Goal: Task Accomplishment & Management: Complete application form

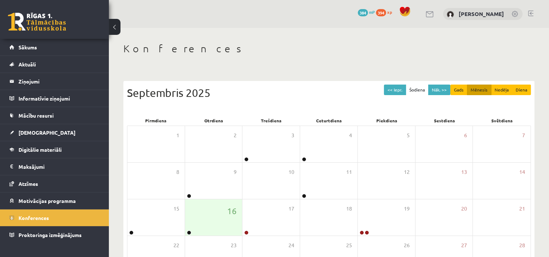
drag, startPoint x: 549, startPoint y: 66, endPoint x: 551, endPoint y: 75, distance: 9.8
click at [549, 75] on html "0 Dāvanas 384 mP 394 xp [PERSON_NAME] Sākums Aktuāli Kā mācīties eSKOLĀ Kontakt…" at bounding box center [274, 128] width 549 height 257
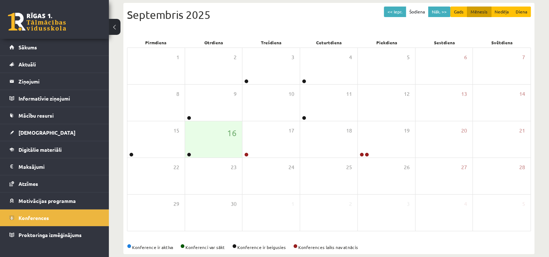
scroll to position [78, 0]
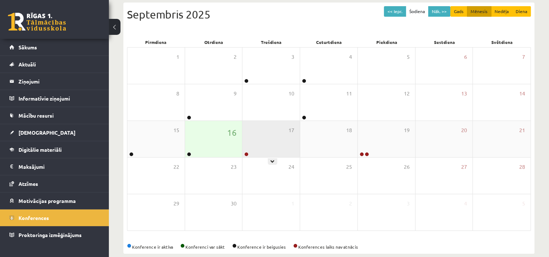
click at [259, 139] on div "17" at bounding box center [271, 139] width 57 height 36
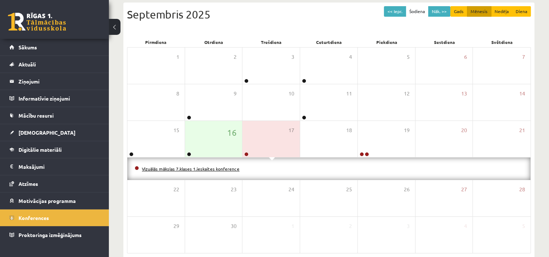
click at [221, 166] on link "Vizuālās mākslas 7.klases 1.ieskaites konference" at bounding box center [191, 169] width 98 height 6
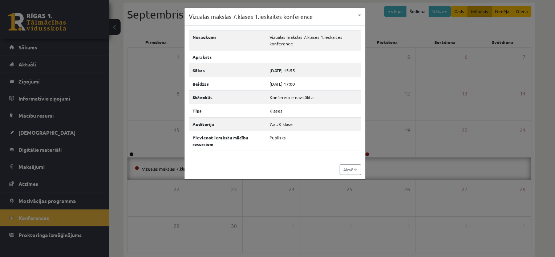
click at [379, 108] on div "Vizuālās mākslas 7.klases 1.ieskaites konference × Nosaukums Vizuālās mākslas 7…" at bounding box center [277, 128] width 555 height 257
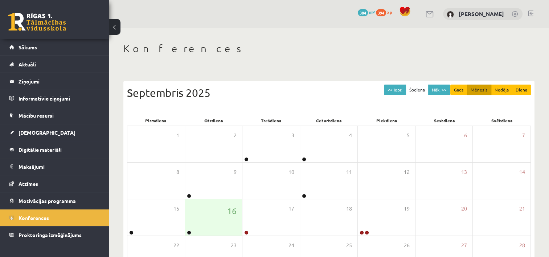
click at [476, 107] on div "<< Iepr. Šodiena Nāk. >> Gads Mēnesis Nedēļa Diena Septembris 2025" at bounding box center [329, 100] width 404 height 31
click at [447, 91] on button "Nāk. >>" at bounding box center [439, 90] width 22 height 11
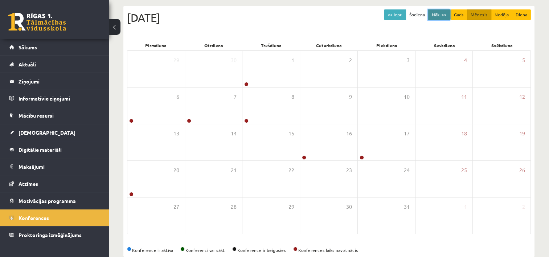
scroll to position [74, 0]
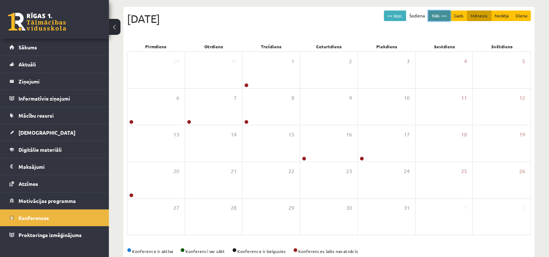
click at [447, 16] on button "Nāk. >>" at bounding box center [439, 16] width 22 height 11
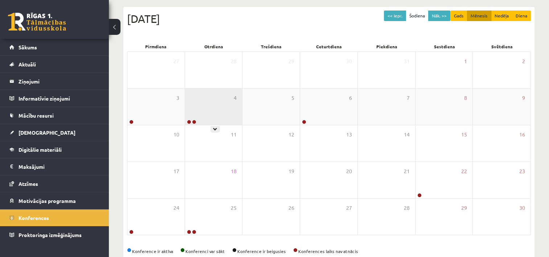
click at [211, 121] on div "4" at bounding box center [213, 107] width 57 height 36
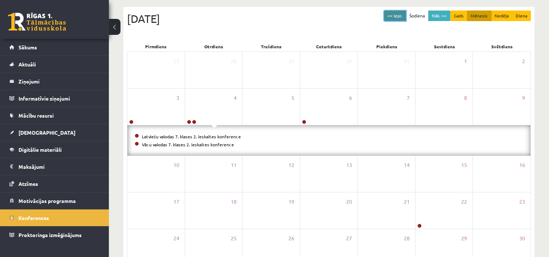
click at [394, 18] on button "<< Iepr." at bounding box center [395, 16] width 22 height 11
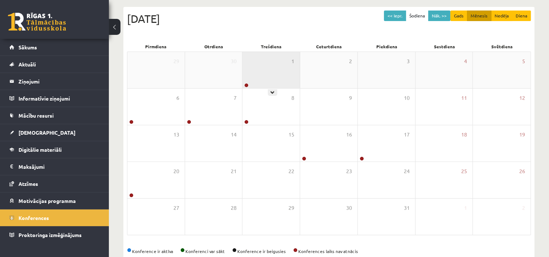
click at [264, 81] on div "1" at bounding box center [271, 70] width 57 height 36
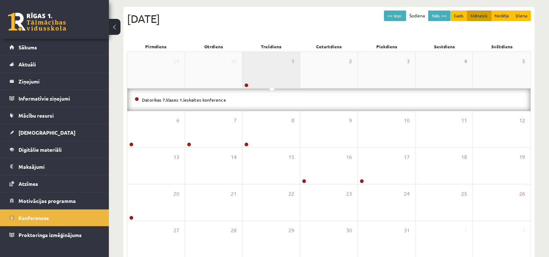
click at [264, 81] on div "1" at bounding box center [271, 70] width 57 height 36
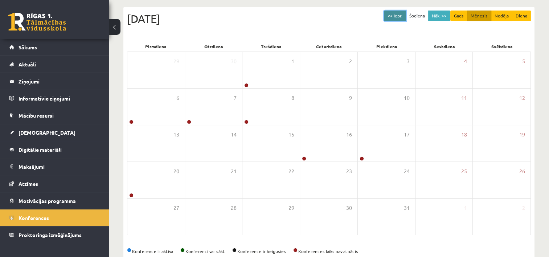
click at [394, 16] on button "<< Iepr." at bounding box center [395, 16] width 22 height 11
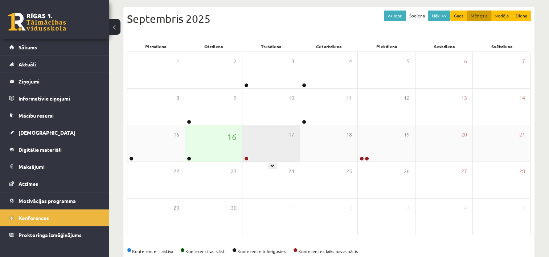
click at [257, 155] on div "17" at bounding box center [271, 143] width 57 height 36
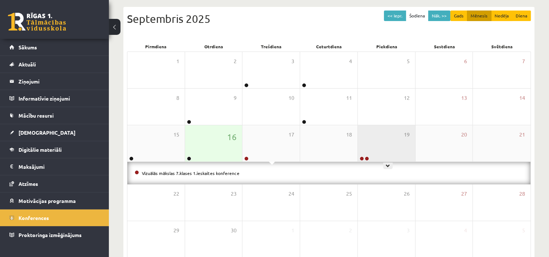
click at [375, 145] on div "19" at bounding box center [386, 143] width 57 height 36
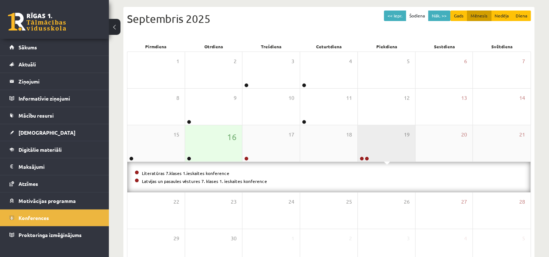
click at [369, 145] on div "19" at bounding box center [386, 143] width 57 height 36
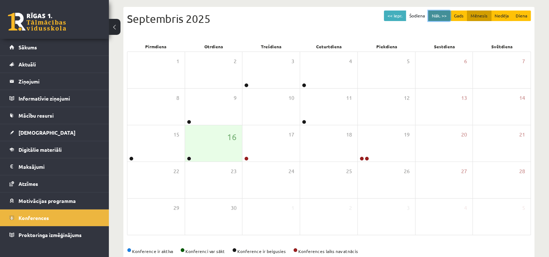
click at [445, 15] on button "Nāk. >>" at bounding box center [439, 16] width 22 height 11
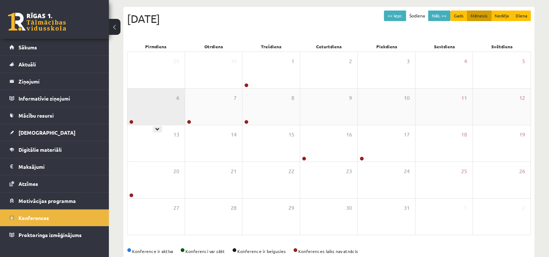
click at [160, 111] on div "6" at bounding box center [155, 107] width 57 height 36
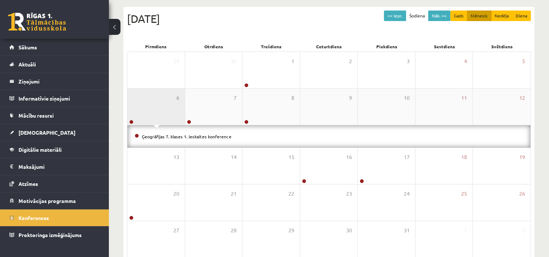
click at [160, 111] on div "6" at bounding box center [155, 107] width 57 height 36
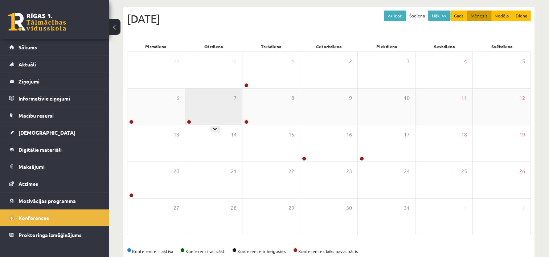
click at [232, 103] on div "7" at bounding box center [213, 107] width 57 height 36
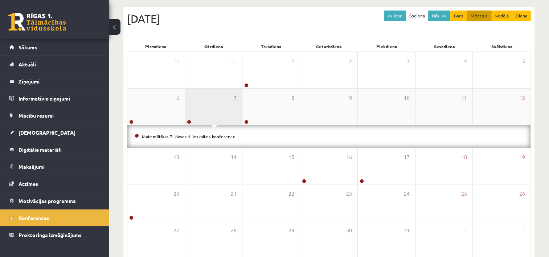
click at [232, 103] on div "7" at bounding box center [213, 107] width 57 height 36
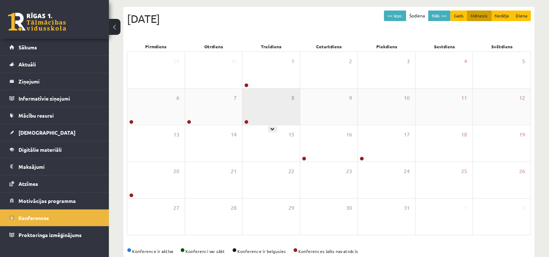
click at [286, 101] on div "8" at bounding box center [271, 107] width 57 height 36
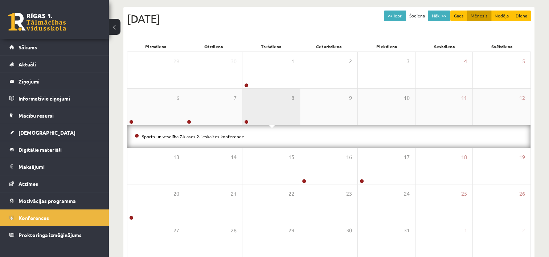
click at [286, 101] on div "8" at bounding box center [271, 107] width 57 height 36
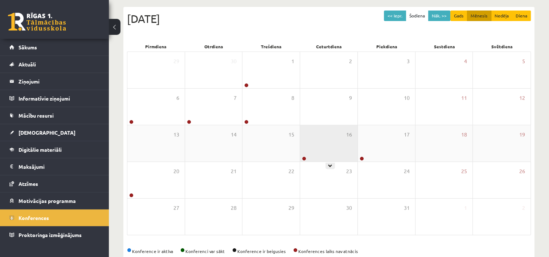
click at [314, 149] on div "16" at bounding box center [328, 143] width 57 height 36
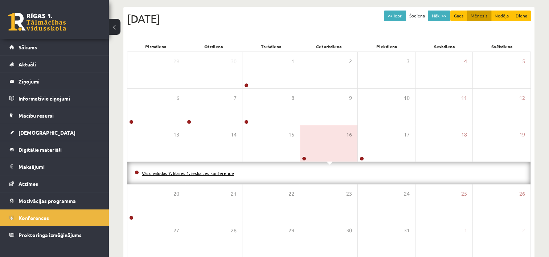
click at [162, 173] on link "Vācu valodas 7. klases 1. ieskaites konference" at bounding box center [188, 173] width 92 height 6
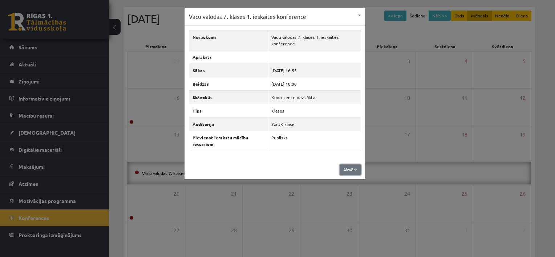
click at [348, 169] on link "Aizvērt" at bounding box center [349, 169] width 21 height 11
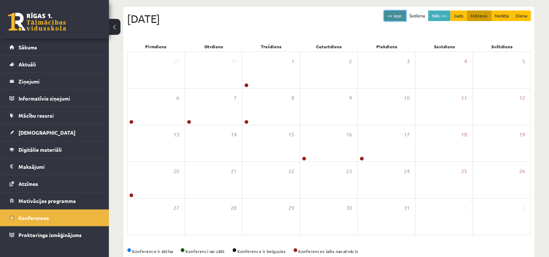
click at [394, 14] on button "<< Iepr." at bounding box center [395, 16] width 22 height 11
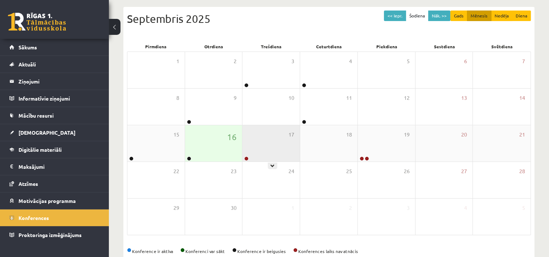
click at [253, 152] on div "17" at bounding box center [271, 143] width 57 height 36
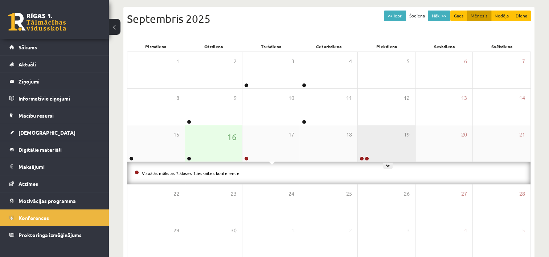
click at [369, 144] on div "19" at bounding box center [386, 143] width 57 height 36
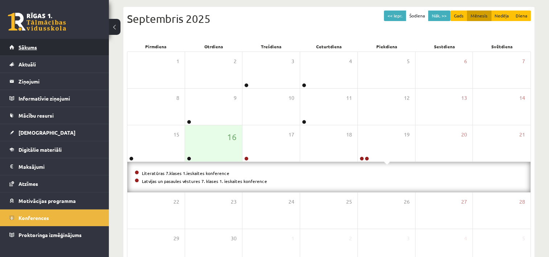
click at [44, 46] on link "Sākums" at bounding box center [54, 47] width 90 height 17
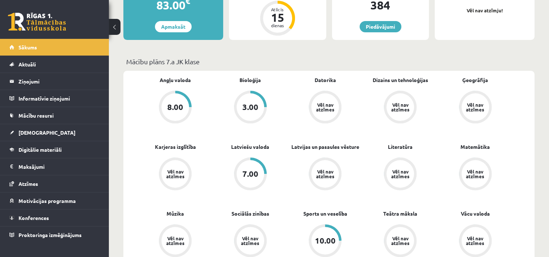
scroll to position [168, 0]
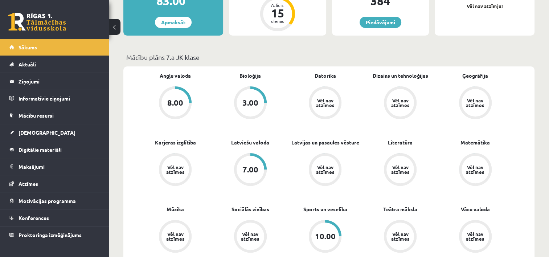
click at [241, 103] on div "3.00" at bounding box center [251, 103] width 28 height 28
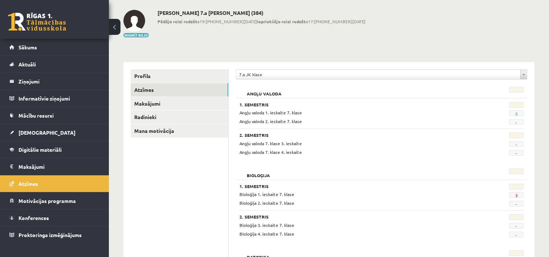
scroll to position [34, 0]
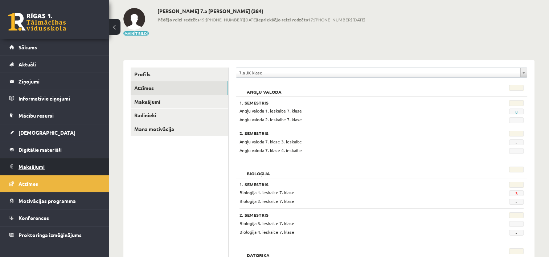
click at [57, 161] on legend "Maksājumi 0" at bounding box center [59, 166] width 81 height 17
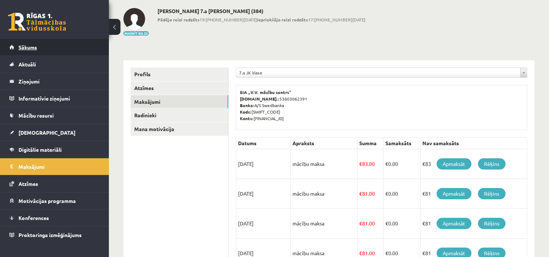
click at [72, 47] on link "Sākums" at bounding box center [54, 47] width 90 height 17
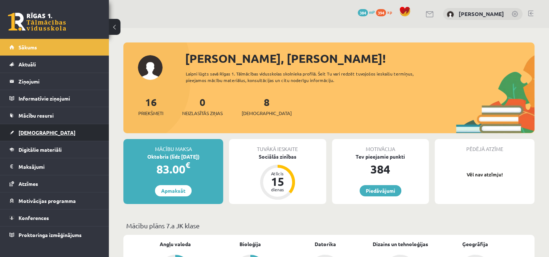
click at [39, 133] on span "[DEMOGRAPHIC_DATA]" at bounding box center [47, 132] width 57 height 7
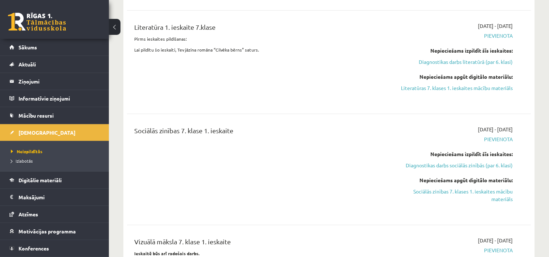
scroll to position [360, 0]
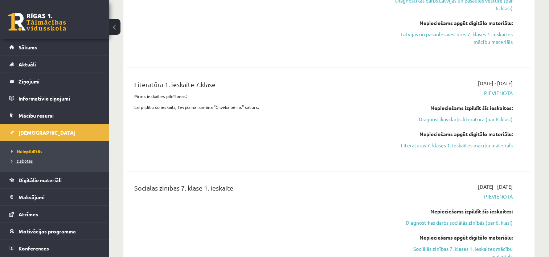
click at [17, 158] on span "Izlabotās" at bounding box center [22, 161] width 22 height 6
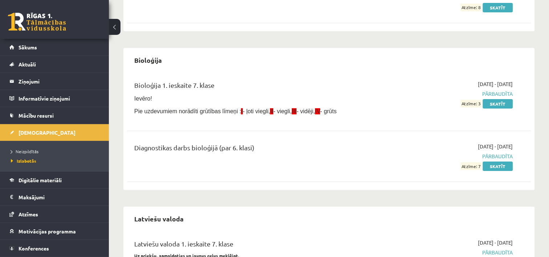
scroll to position [167, 0]
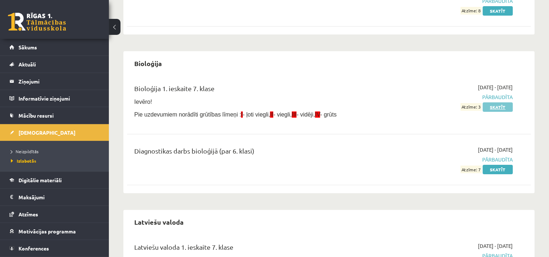
click at [494, 107] on link "Skatīt" at bounding box center [498, 106] width 30 height 9
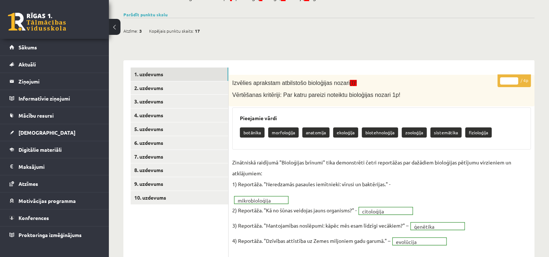
scroll to position [83, 0]
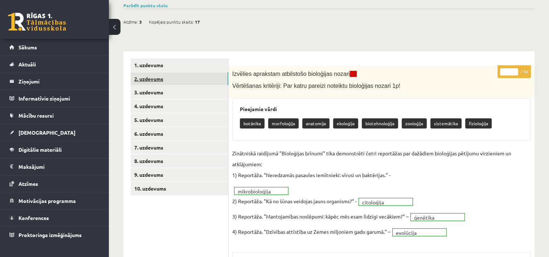
click at [164, 77] on link "2. uzdevums" at bounding box center [180, 78] width 98 height 13
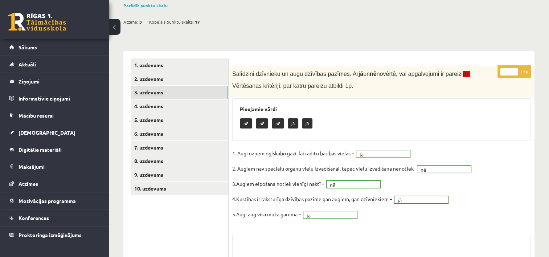
click at [190, 92] on link "3. uzdevums" at bounding box center [180, 92] width 98 height 13
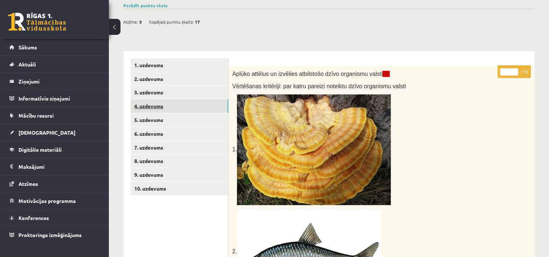
click at [166, 106] on link "4. uzdevums" at bounding box center [180, 105] width 98 height 13
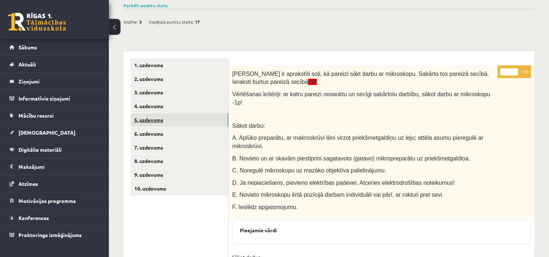
click at [174, 120] on link "5. uzdevums" at bounding box center [180, 119] width 98 height 13
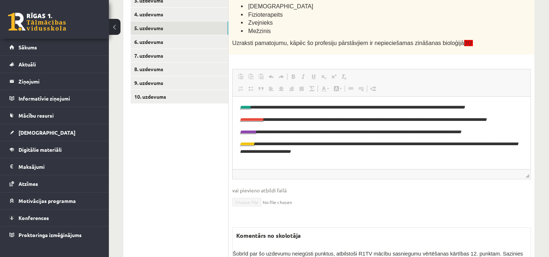
scroll to position [178, 0]
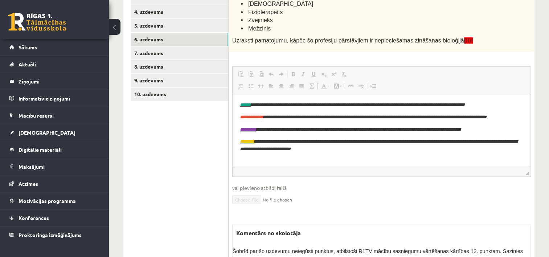
click at [170, 41] on link "6. uzdevums" at bounding box center [180, 39] width 98 height 13
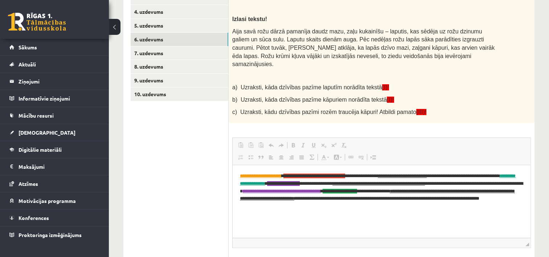
scroll to position [0, 0]
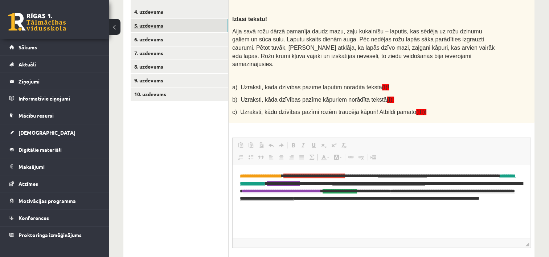
click at [168, 29] on link "5. uzdevums" at bounding box center [180, 25] width 98 height 13
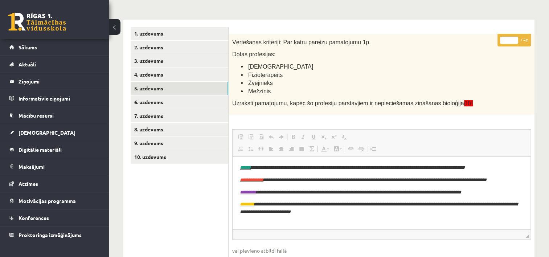
scroll to position [115, 0]
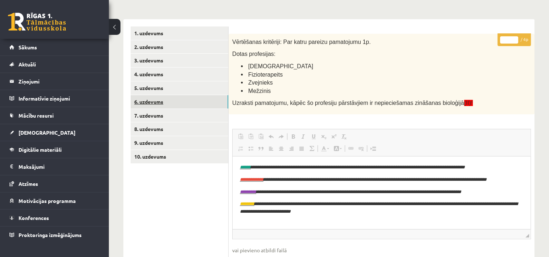
click at [155, 97] on link "6. uzdevums" at bounding box center [180, 101] width 98 height 13
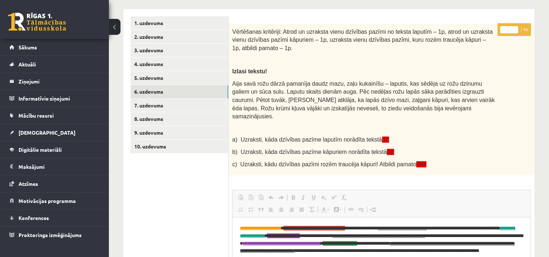
scroll to position [128, 0]
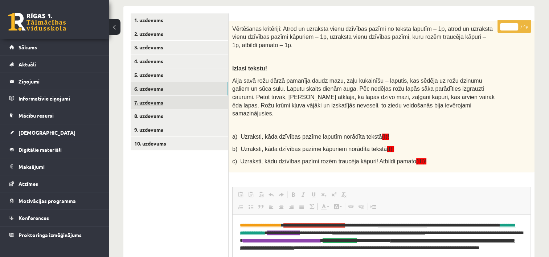
click at [204, 107] on link "7. uzdevums" at bounding box center [180, 102] width 98 height 13
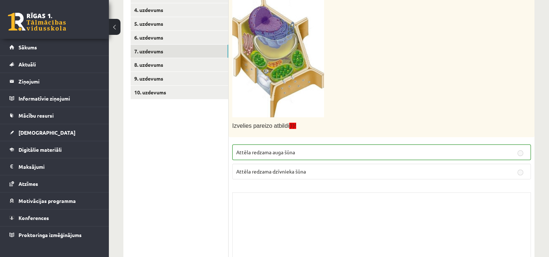
scroll to position [172, 0]
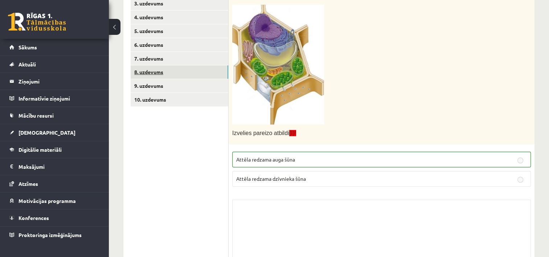
click at [194, 72] on link "8. uzdevums" at bounding box center [180, 71] width 98 height 13
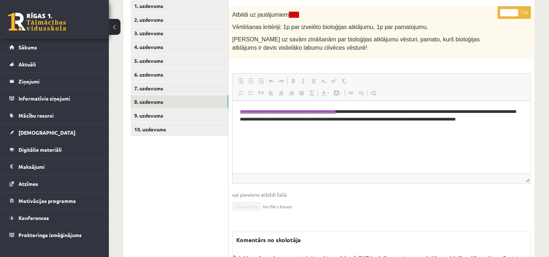
scroll to position [0, 0]
click at [190, 117] on link "9. uzdevums" at bounding box center [180, 115] width 98 height 13
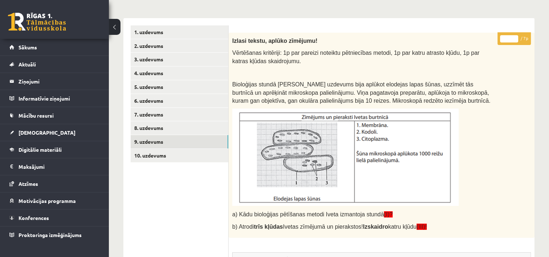
scroll to position [118, 0]
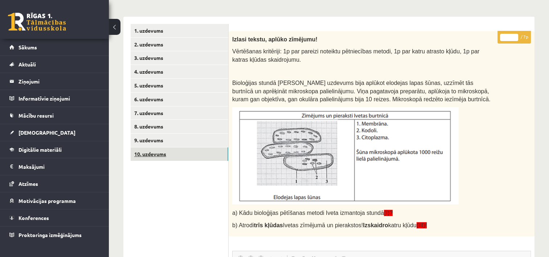
click at [206, 158] on link "10. uzdevums" at bounding box center [180, 153] width 98 height 13
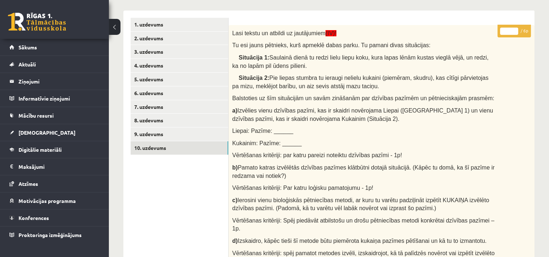
scroll to position [122, 0]
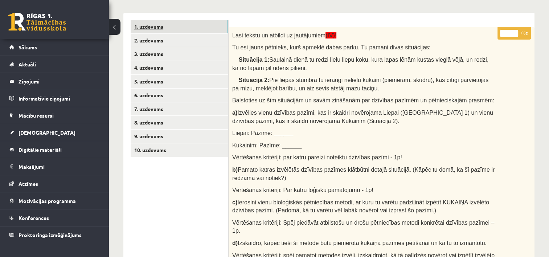
click at [199, 31] on link "1. uzdevums" at bounding box center [180, 26] width 98 height 13
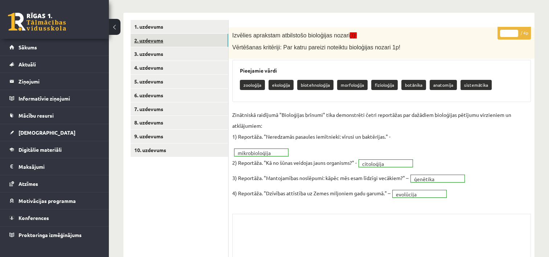
click at [193, 41] on link "2. uzdevums" at bounding box center [180, 40] width 98 height 13
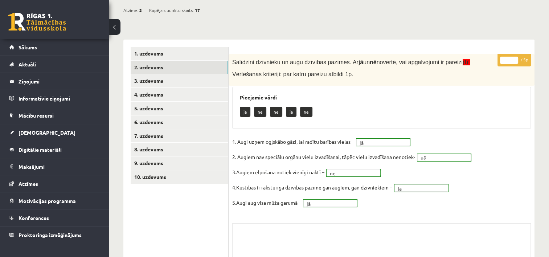
scroll to position [94, 0]
click at [163, 55] on link "1. uzdevums" at bounding box center [180, 53] width 98 height 13
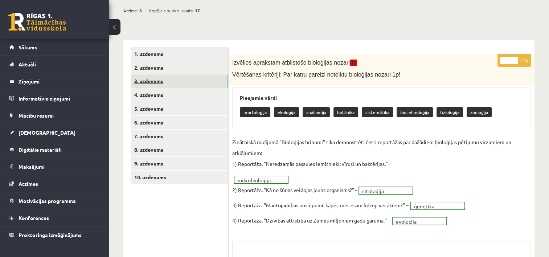
click at [157, 76] on link "3. uzdevums" at bounding box center [180, 80] width 98 height 13
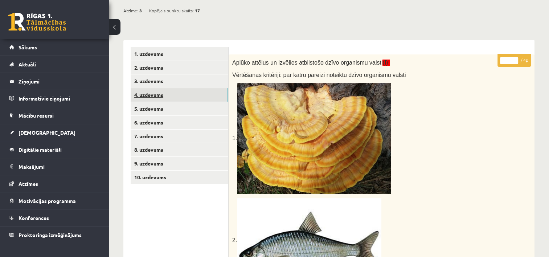
click at [158, 95] on link "4. uzdevums" at bounding box center [180, 94] width 98 height 13
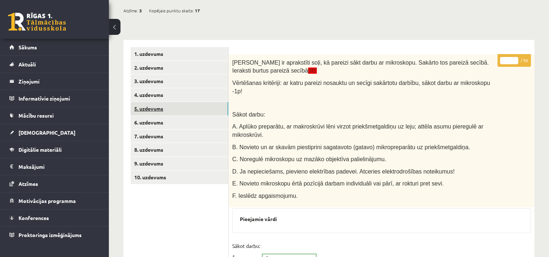
click at [159, 108] on link "5. uzdevums" at bounding box center [180, 108] width 98 height 13
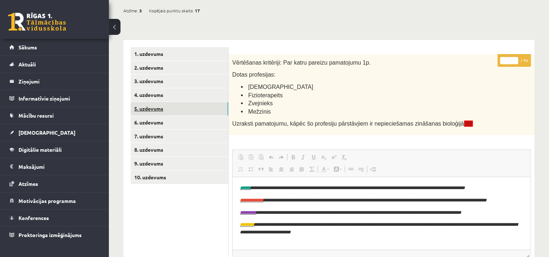
scroll to position [0, 0]
click at [160, 122] on link "6. uzdevums" at bounding box center [180, 122] width 98 height 13
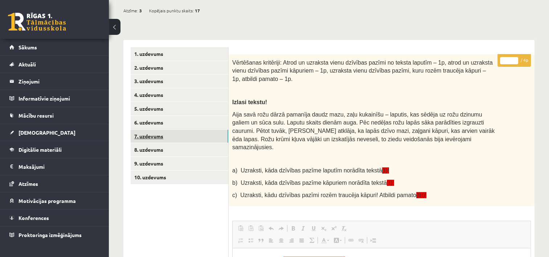
click at [160, 134] on link "7. uzdevums" at bounding box center [180, 136] width 98 height 13
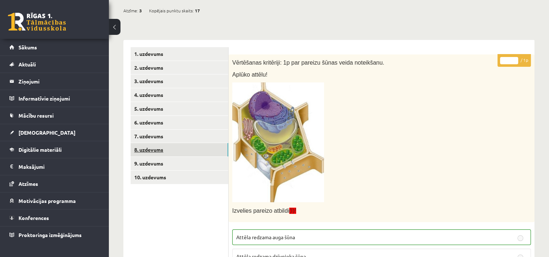
click at [157, 145] on link "8. uzdevums" at bounding box center [180, 149] width 98 height 13
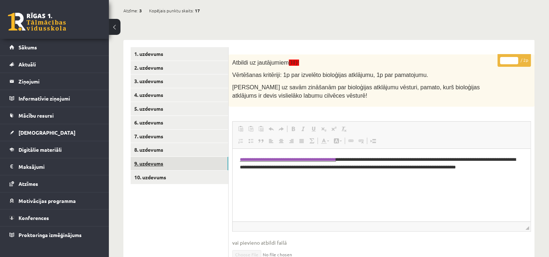
click at [155, 161] on link "9. uzdevums" at bounding box center [180, 163] width 98 height 13
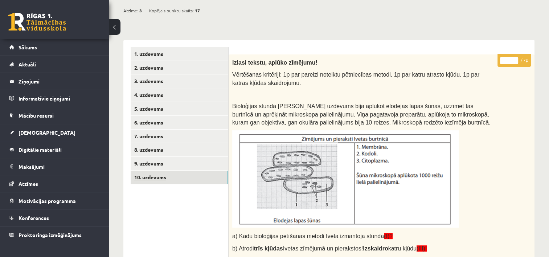
click at [156, 178] on link "10. uzdevums" at bounding box center [180, 177] width 98 height 13
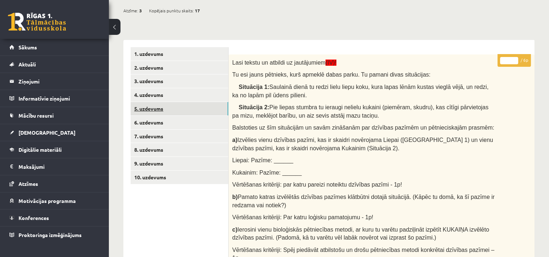
click at [162, 110] on link "5. uzdevums" at bounding box center [180, 108] width 98 height 13
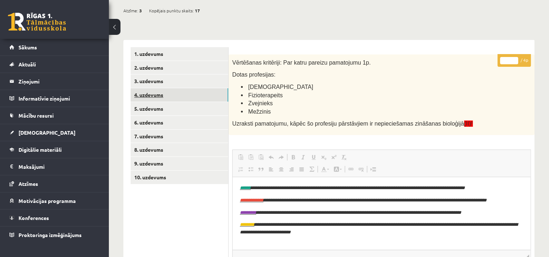
click at [159, 97] on link "4. uzdevums" at bounding box center [180, 94] width 98 height 13
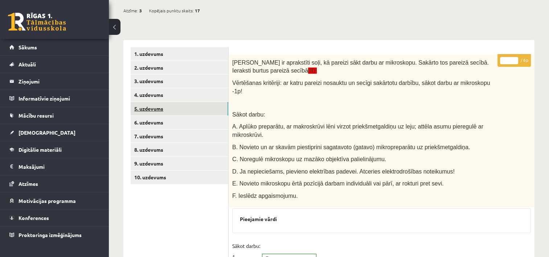
click at [155, 109] on link "5. uzdevums" at bounding box center [180, 108] width 98 height 13
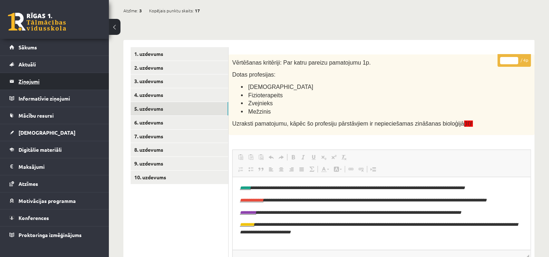
click at [35, 88] on legend "Ziņojumi 0" at bounding box center [59, 81] width 81 height 17
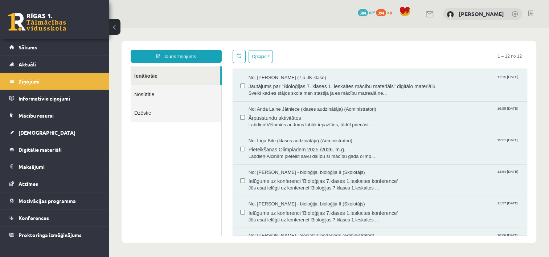
scroll to position [125, 0]
click at [263, 172] on span "No: Elza Saulīte - bioloģija, bioloģija II (Skolotājs)" at bounding box center [307, 173] width 117 height 7
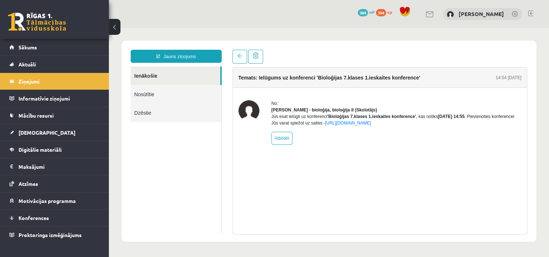
scroll to position [0, 0]
click at [251, 107] on img at bounding box center [249, 110] width 21 height 21
click at [154, 75] on link "Ienākošie" at bounding box center [176, 75] width 90 height 19
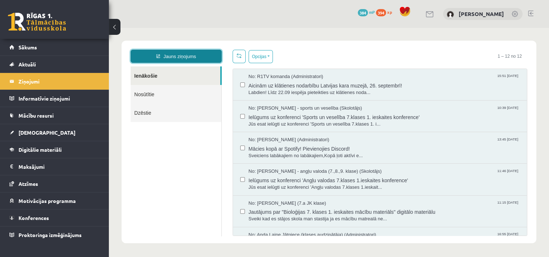
click at [188, 57] on link "Jauns ziņojums" at bounding box center [176, 56] width 91 height 13
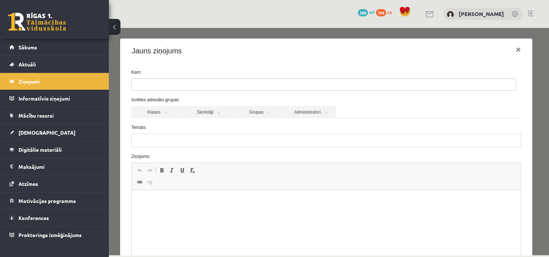
click at [180, 88] on ul at bounding box center [324, 85] width 384 height 12
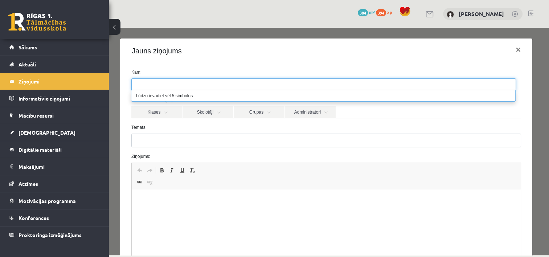
click at [186, 86] on ul at bounding box center [324, 85] width 384 height 12
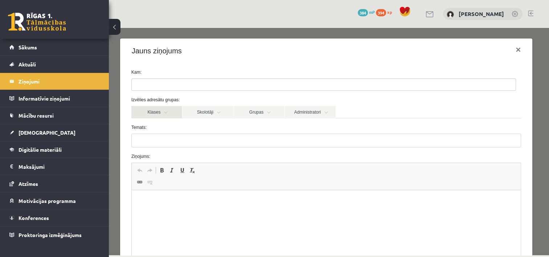
click at [168, 115] on link "Klases" at bounding box center [156, 112] width 51 height 12
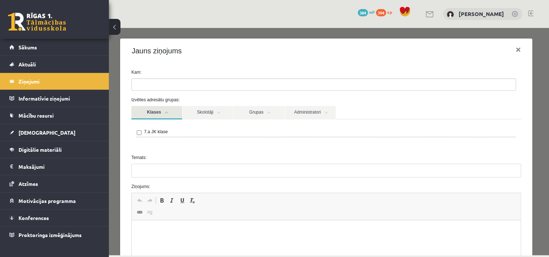
click at [167, 115] on link "Klases" at bounding box center [156, 112] width 51 height 13
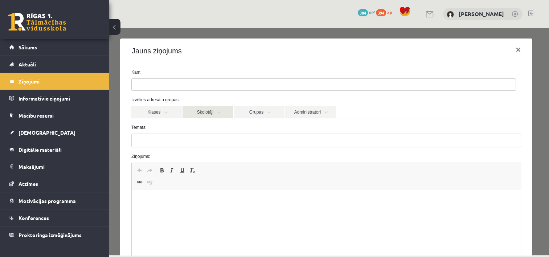
click at [224, 116] on link "Skolotāji" at bounding box center [208, 112] width 51 height 12
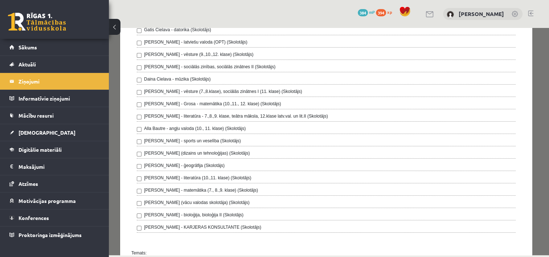
scroll to position [128, 0]
drag, startPoint x: 546, startPoint y: 99, endPoint x: 660, endPoint y: 151, distance: 125.9
click at [226, 213] on label "Elza Saulīte - bioloģija, bioloģija II (Skolotājs)" at bounding box center [193, 214] width 99 height 7
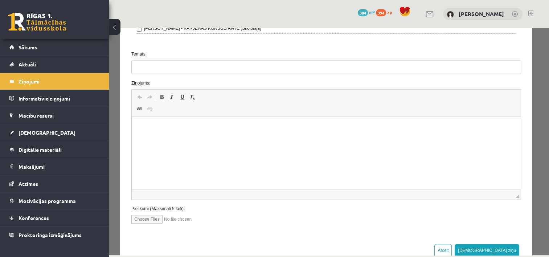
scroll to position [329, 0]
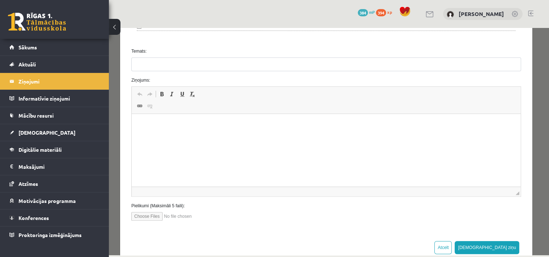
drag, startPoint x: 548, startPoint y: 133, endPoint x: 663, endPoint y: 235, distance: 153.9
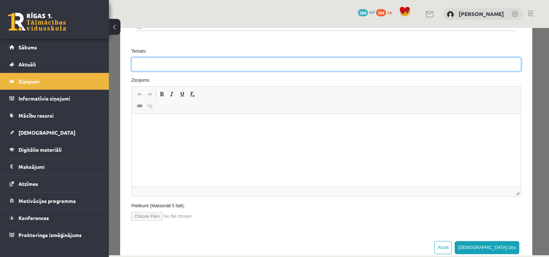
click at [227, 57] on input "Temats:" at bounding box center [326, 64] width 390 height 14
click at [326, 61] on input "**********" at bounding box center [326, 64] width 390 height 14
type input "*"
click at [269, 62] on input "Temats:" at bounding box center [326, 64] width 390 height 14
click at [326, 57] on input "**********" at bounding box center [326, 64] width 390 height 14
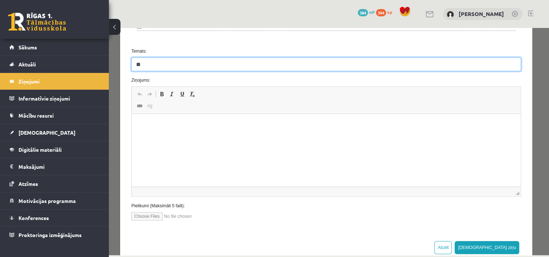
type input "*"
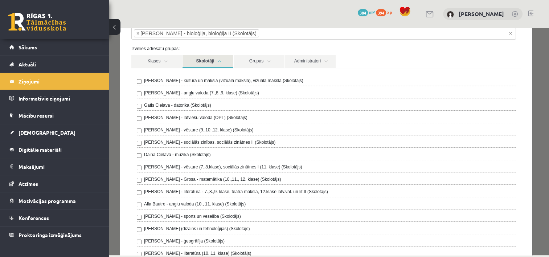
scroll to position [55, 0]
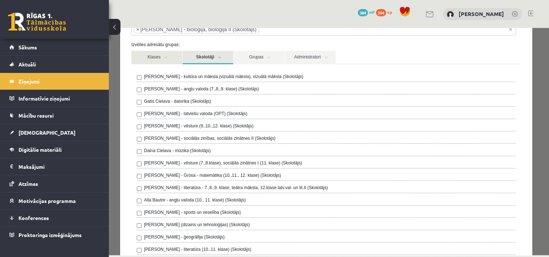
click at [158, 60] on link "Klases" at bounding box center [156, 57] width 51 height 13
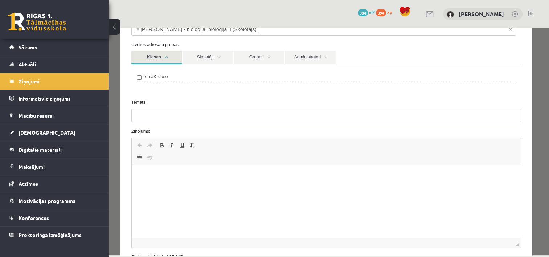
click at [168, 76] on div "7.a JK klase" at bounding box center [326, 77] width 379 height 9
click at [223, 58] on link "Skolotāji" at bounding box center [208, 57] width 51 height 13
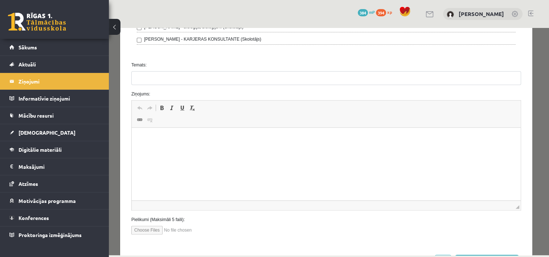
scroll to position [312, 0]
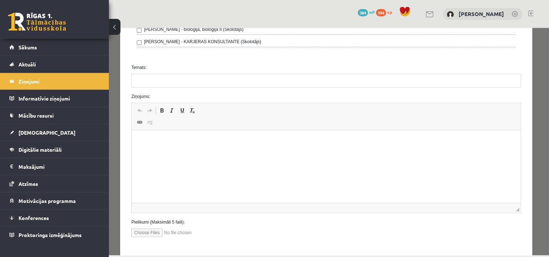
drag, startPoint x: 546, startPoint y: 100, endPoint x: 663, endPoint y: 211, distance: 161.3
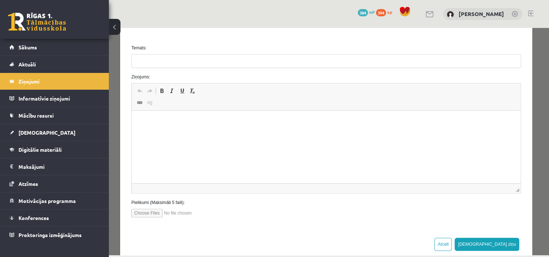
scroll to position [331, 0]
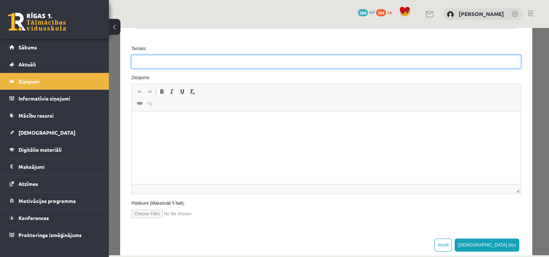
click at [334, 65] on input "Temats:" at bounding box center [326, 62] width 390 height 14
click at [277, 61] on input "**********" at bounding box center [326, 62] width 390 height 14
click at [278, 62] on input "**********" at bounding box center [326, 62] width 390 height 14
click at [213, 61] on input "**********" at bounding box center [326, 62] width 390 height 14
click at [137, 61] on input "*********" at bounding box center [326, 62] width 390 height 14
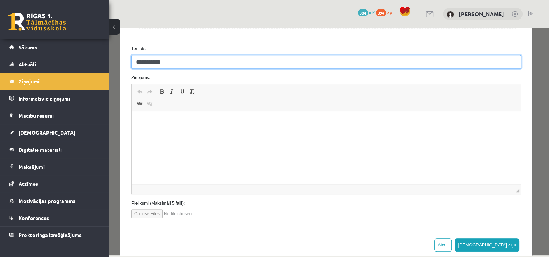
click at [139, 60] on input "**********" at bounding box center [326, 62] width 390 height 14
click at [141, 62] on input "**********" at bounding box center [326, 62] width 390 height 14
click at [141, 60] on input "**********" at bounding box center [326, 62] width 390 height 14
click at [166, 63] on input "**********" at bounding box center [326, 62] width 390 height 14
click at [167, 62] on input "**********" at bounding box center [326, 62] width 390 height 14
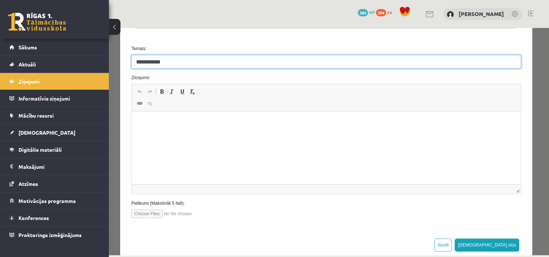
click at [165, 60] on input "**********" at bounding box center [326, 62] width 390 height 14
click at [168, 57] on input "**********" at bounding box center [326, 62] width 390 height 14
click at [195, 57] on input "**********" at bounding box center [326, 62] width 390 height 14
paste input "**********"
type input "**********"
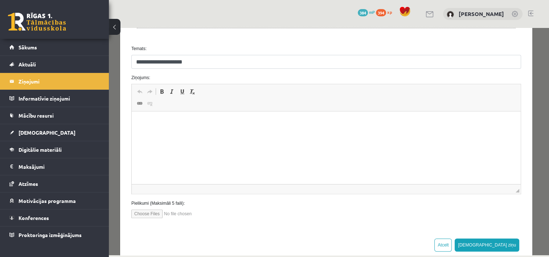
click at [158, 122] on p "Визуальный текстовый редактор, wiswyg-editor-47024838423000-1758039518-621" at bounding box center [326, 123] width 375 height 8
click at [145, 121] on p "Визуальный текстовый редактор, wiswyg-editor-47024838423000-1758039518-621" at bounding box center [326, 123] width 375 height 8
click at [142, 119] on p "Визуальный текстовый редактор, wiswyg-editor-47024838423000-1758039518-621" at bounding box center [326, 123] width 375 height 8
click at [338, 129] on html "**********" at bounding box center [326, 122] width 389 height 22
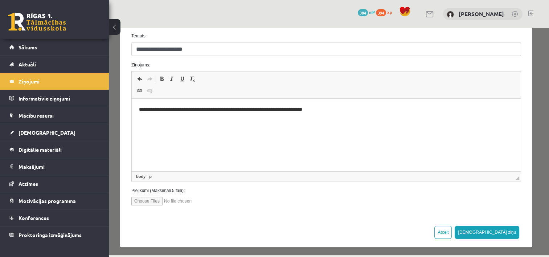
drag, startPoint x: 546, startPoint y: 173, endPoint x: 661, endPoint y: 221, distance: 124.8
drag, startPoint x: 544, startPoint y: 229, endPoint x: 663, endPoint y: 261, distance: 123.5
click at [500, 229] on button "Sūtīt ziņu" at bounding box center [487, 232] width 65 height 13
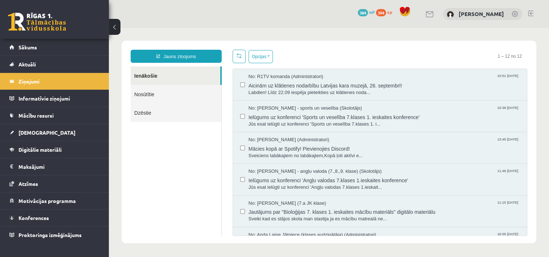
scroll to position [0, 0]
drag, startPoint x: 546, startPoint y: 89, endPoint x: 662, endPoint y: 141, distance: 127.4
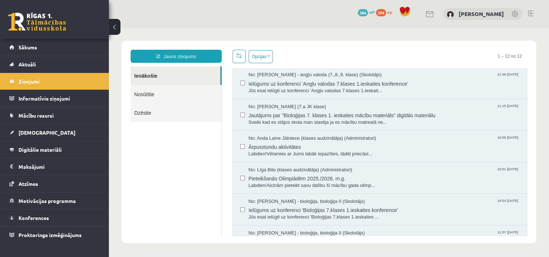
scroll to position [96, 0]
click at [314, 115] on span "Jautājums par "Bioloģijas 7. klases 1. ieskaites mācību materiāls" digitālo mat…" at bounding box center [384, 115] width 271 height 9
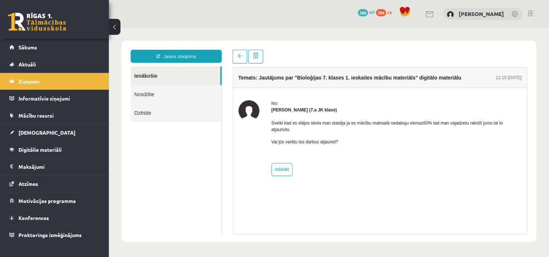
scroll to position [0, 0]
click at [152, 96] on link "Nosūtītie" at bounding box center [176, 94] width 91 height 19
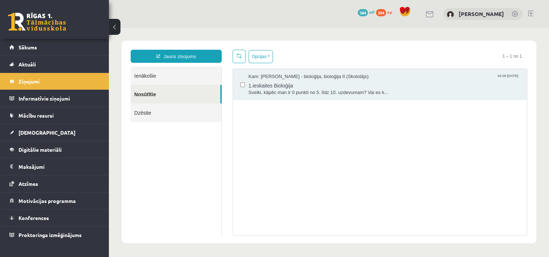
click at [154, 83] on link "Ienākošie" at bounding box center [176, 75] width 91 height 19
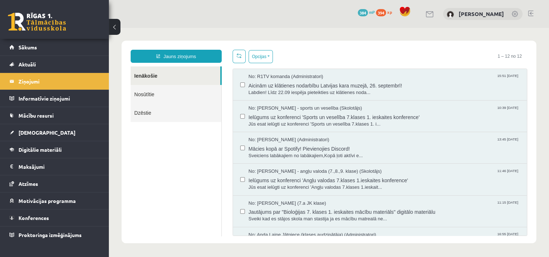
click at [153, 74] on link "Ienākošie" at bounding box center [176, 75] width 90 height 19
click at [155, 110] on link "Dzēstie" at bounding box center [176, 112] width 91 height 19
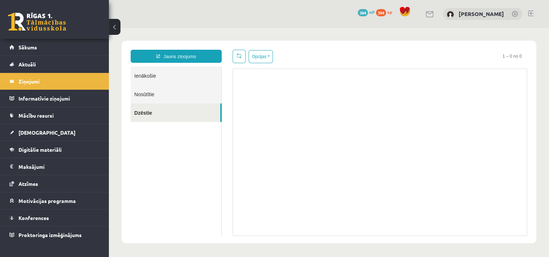
click at [156, 97] on link "Nosūtītie" at bounding box center [176, 94] width 91 height 19
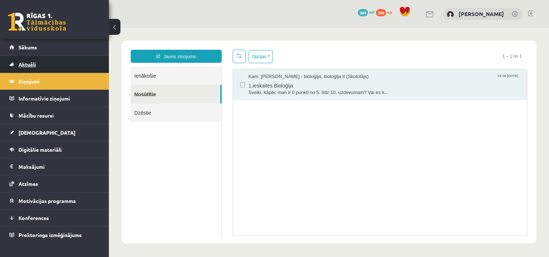
click at [35, 65] on span "Aktuāli" at bounding box center [27, 64] width 17 height 7
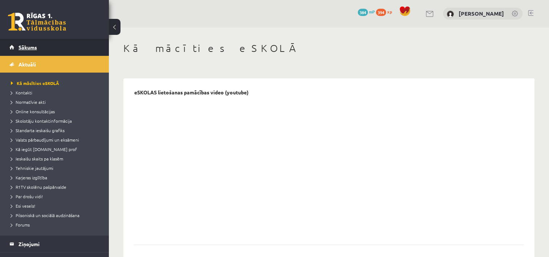
click at [39, 53] on link "Sākums" at bounding box center [54, 47] width 90 height 17
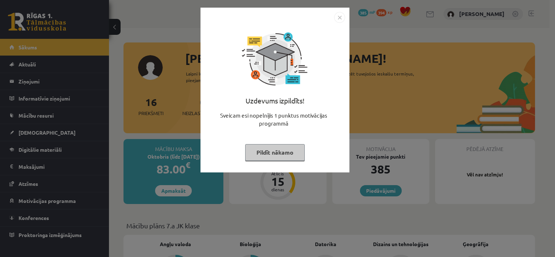
click at [276, 157] on button "Pildīt nākamo" at bounding box center [275, 152] width 60 height 17
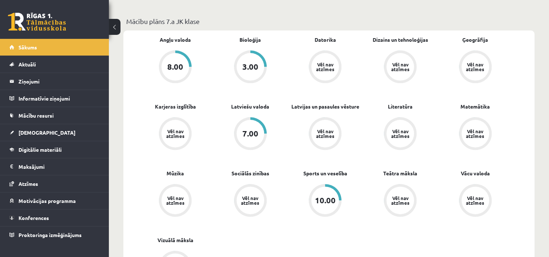
scroll to position [202, 0]
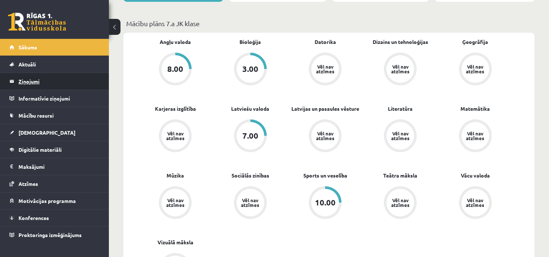
click at [46, 83] on legend "Ziņojumi 0" at bounding box center [59, 81] width 81 height 17
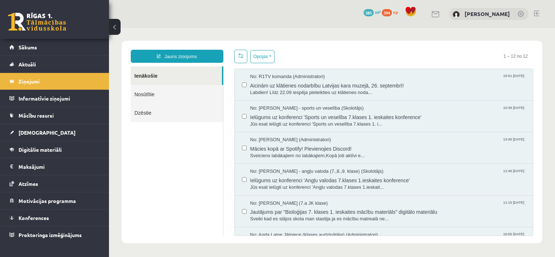
click at [150, 111] on link "Dzēstie" at bounding box center [177, 112] width 92 height 19
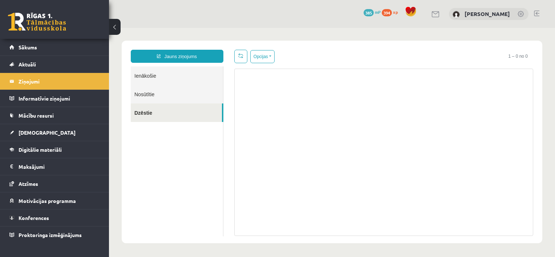
click at [158, 95] on link "Nosūtītie" at bounding box center [177, 94] width 92 height 19
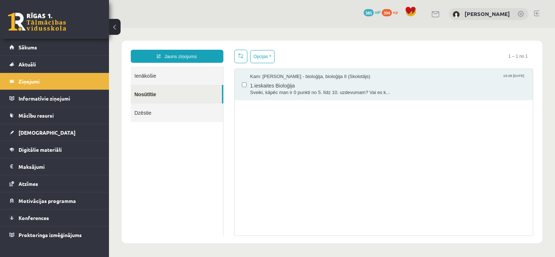
click at [166, 78] on link "Ienākošie" at bounding box center [177, 75] width 92 height 19
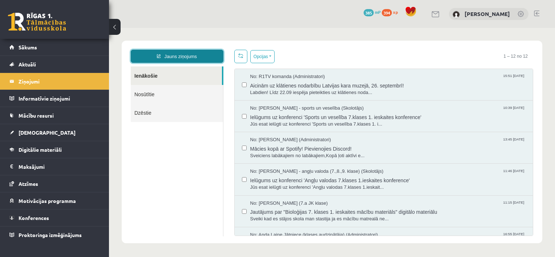
click at [186, 58] on link "Jauns ziņojums" at bounding box center [177, 56] width 93 height 13
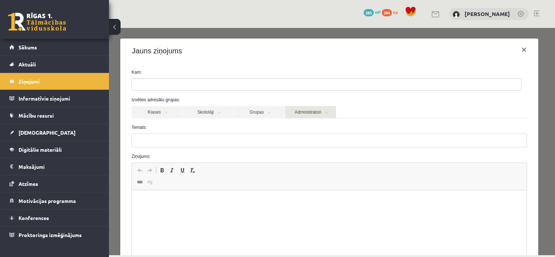
click at [328, 116] on link "Administratori" at bounding box center [310, 112] width 51 height 12
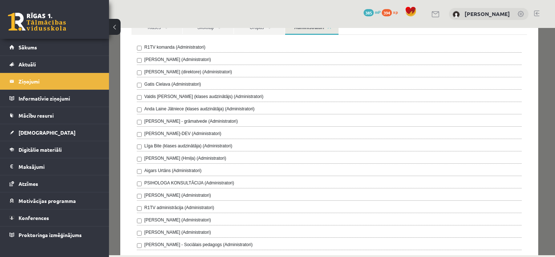
scroll to position [86, 0]
click at [52, 99] on legend "Informatīvie ziņojumi 0" at bounding box center [59, 98] width 81 height 17
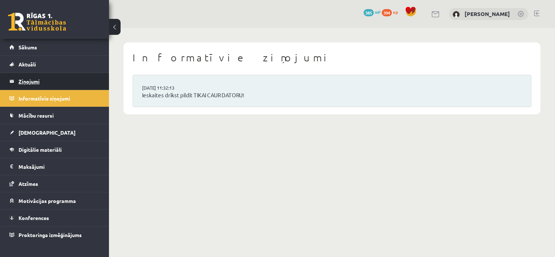
click at [46, 84] on legend "Ziņojumi 0" at bounding box center [59, 81] width 81 height 17
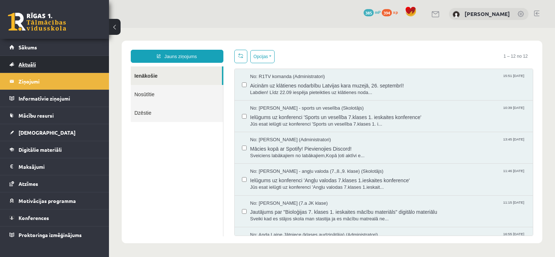
click at [45, 68] on link "Aktuāli" at bounding box center [54, 64] width 90 height 17
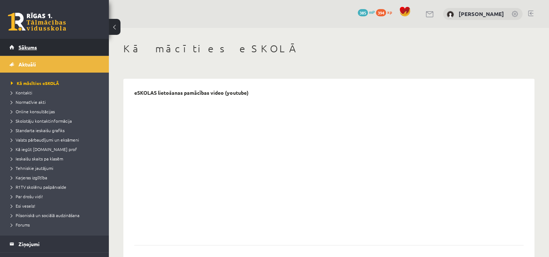
click at [42, 49] on link "Sākums" at bounding box center [54, 47] width 90 height 17
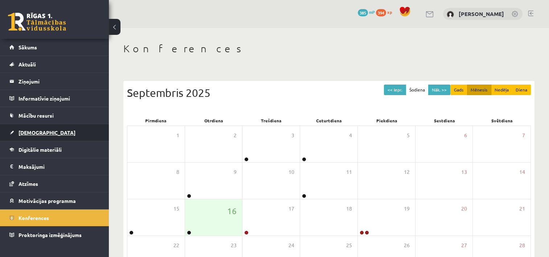
click at [36, 133] on span "[DEMOGRAPHIC_DATA]" at bounding box center [47, 132] width 57 height 7
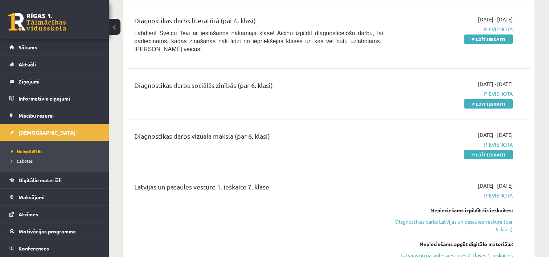
scroll to position [131, 0]
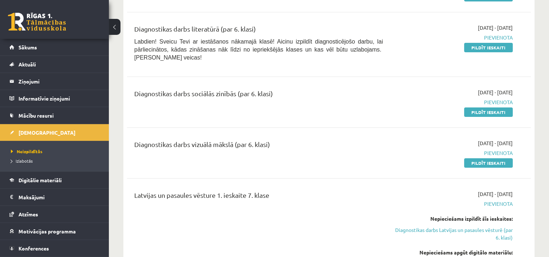
click at [468, 99] on div "[DATE] - [DATE] [GEOGRAPHIC_DATA] Pildīt ieskaiti" at bounding box center [454, 102] width 130 height 27
click at [473, 107] on link "Pildīt ieskaiti" at bounding box center [488, 111] width 49 height 9
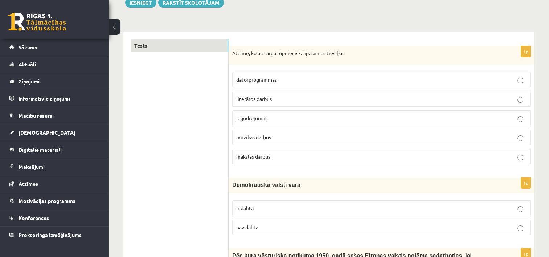
scroll to position [88, 0]
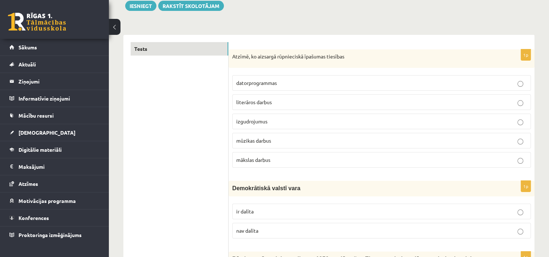
click at [347, 124] on p "izgudrojumus" at bounding box center [381, 122] width 291 height 8
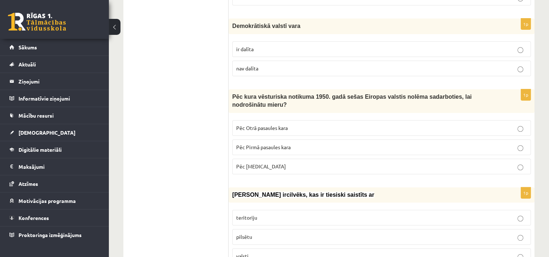
scroll to position [258, 0]
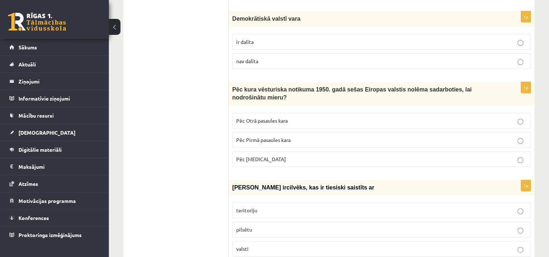
click at [453, 43] on p "ir dalīta" at bounding box center [381, 42] width 291 height 8
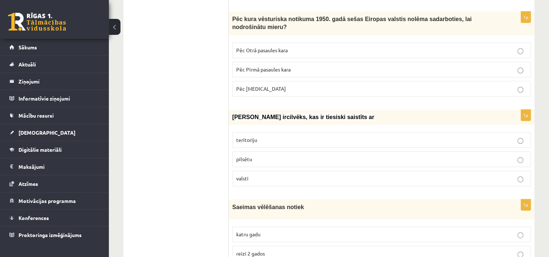
scroll to position [335, 0]
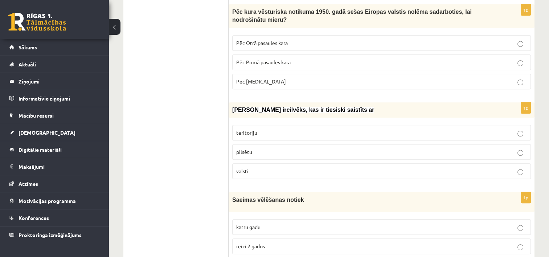
click at [306, 39] on p "Pēc Otrā pasaules kara" at bounding box center [381, 43] width 291 height 8
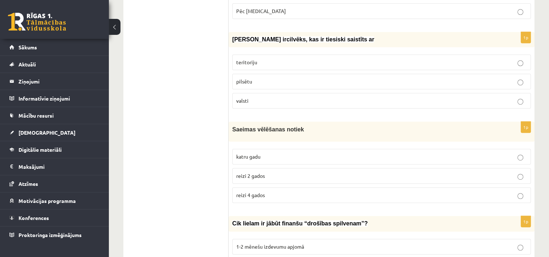
scroll to position [410, 0]
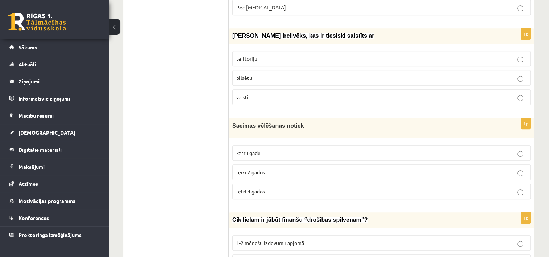
click at [300, 93] on p "valsti" at bounding box center [381, 97] width 291 height 8
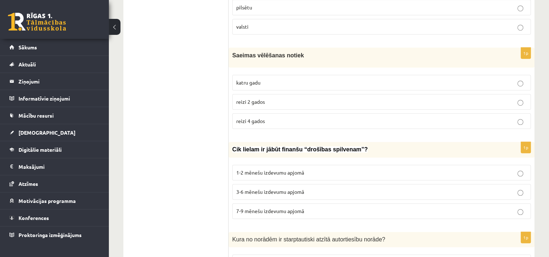
scroll to position [494, 0]
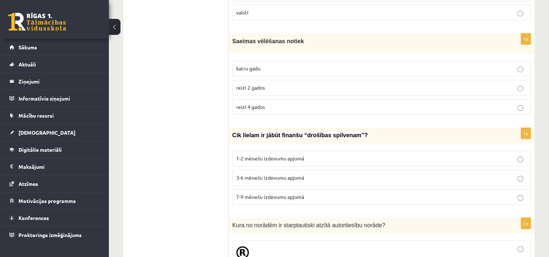
click at [449, 84] on label "reizi 2 gados" at bounding box center [381, 88] width 299 height 16
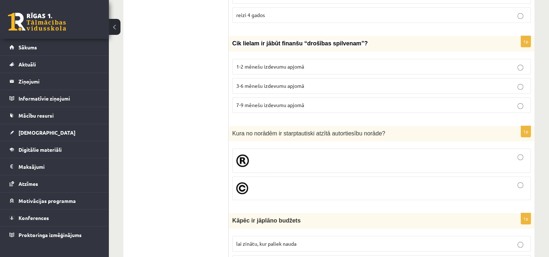
scroll to position [590, 0]
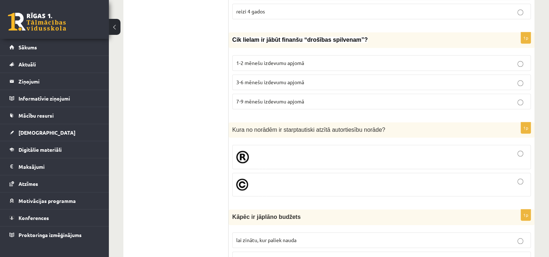
click at [415, 76] on label "3-6 mēnešu izdevumu apjomā" at bounding box center [381, 82] width 299 height 16
drag, startPoint x: 550, startPoint y: 80, endPoint x: 546, endPoint y: 66, distance: 14.6
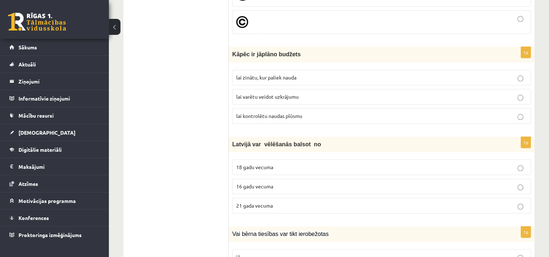
scroll to position [756, 0]
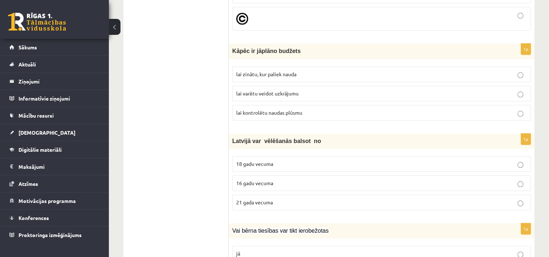
click at [324, 109] on p "lai kontrolētu naudas plūsmu" at bounding box center [381, 113] width 291 height 8
drag, startPoint x: 554, startPoint y: 94, endPoint x: 549, endPoint y: 78, distance: 17.4
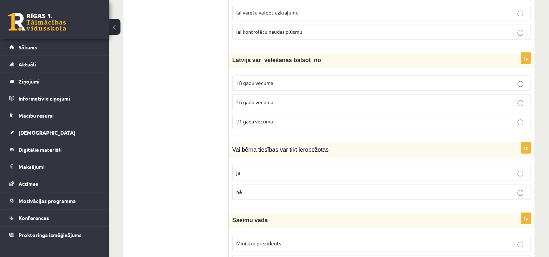
scroll to position [833, 0]
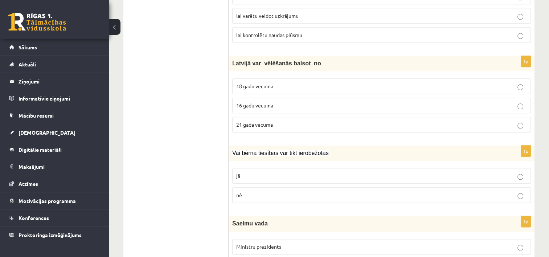
click at [360, 82] on p "18 gadu vecuma" at bounding box center [381, 86] width 291 height 8
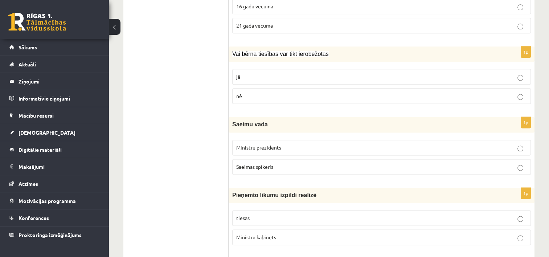
scroll to position [946, 0]
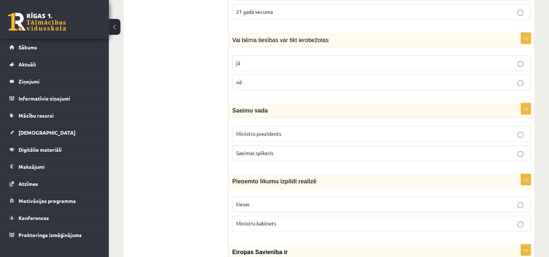
click at [525, 59] on p "jā" at bounding box center [381, 63] width 291 height 8
click at [339, 149] on p "Saeimas spīkeris" at bounding box center [381, 153] width 291 height 8
drag, startPoint x: 553, startPoint y: 109, endPoint x: 550, endPoint y: 91, distance: 17.6
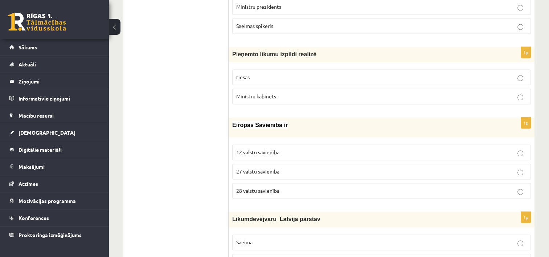
scroll to position [1081, 0]
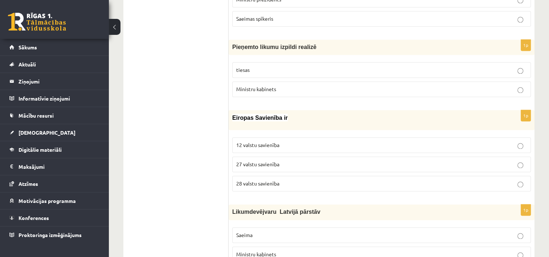
click at [265, 161] on span "27 valstu savienība" at bounding box center [257, 164] width 43 height 7
drag, startPoint x: 550, startPoint y: 119, endPoint x: 543, endPoint y: 97, distance: 22.6
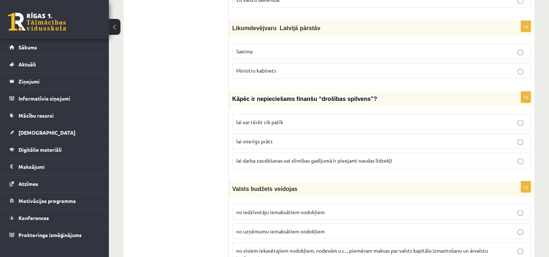
scroll to position [1268, 0]
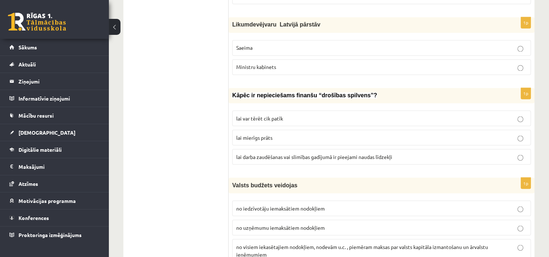
click at [321, 153] on span "lai darba zaudēšanas vai slimības gadījumā ir pieejami naudas līdzekļi" at bounding box center [314, 156] width 156 height 7
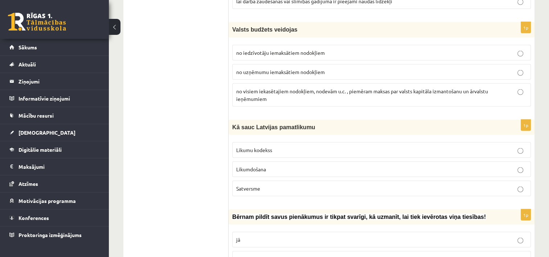
scroll to position [1427, 0]
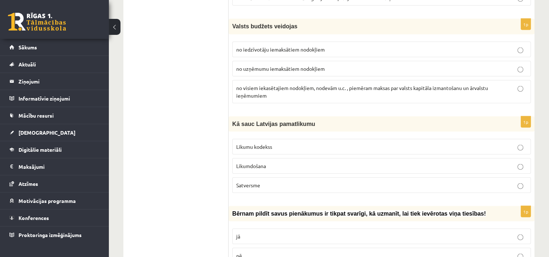
click at [326, 84] on p "no visiem iekasētajiem nodokļiem, nodevām u.c. , piemēram maksas par valsts kap…" at bounding box center [381, 91] width 291 height 15
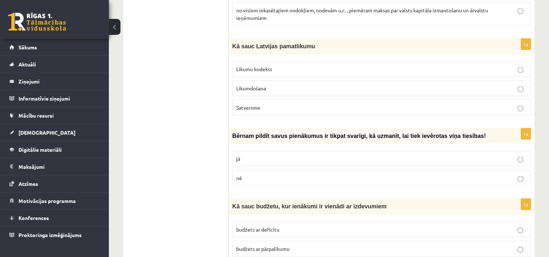
scroll to position [1515, 0]
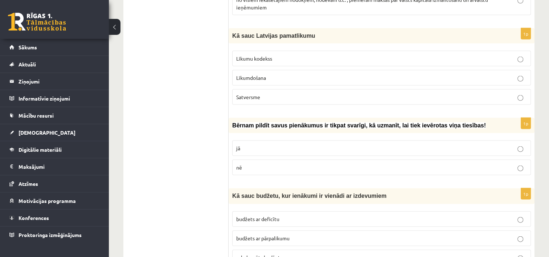
click at [340, 93] on p "Satversme" at bounding box center [381, 97] width 291 height 8
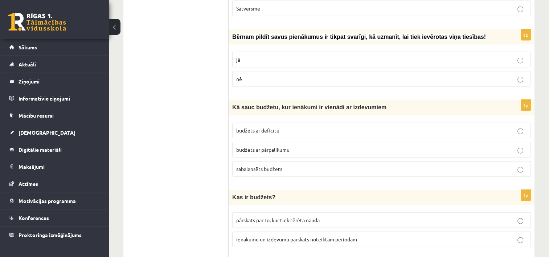
scroll to position [1607, 0]
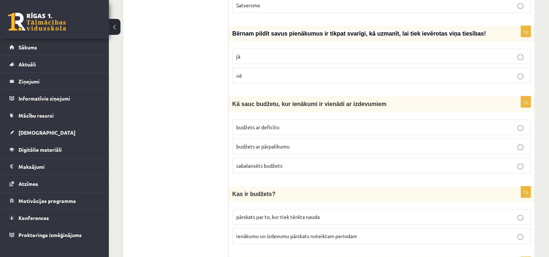
click at [509, 49] on label "jā" at bounding box center [381, 57] width 299 height 16
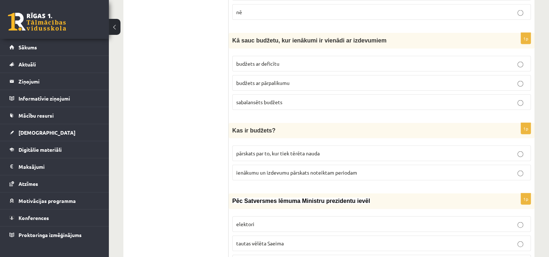
scroll to position [1684, 0]
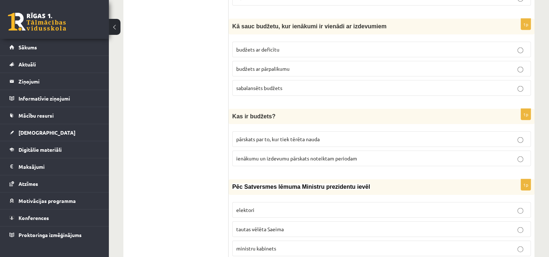
click at [303, 84] on p "sabalansēts budžets" at bounding box center [381, 88] width 291 height 8
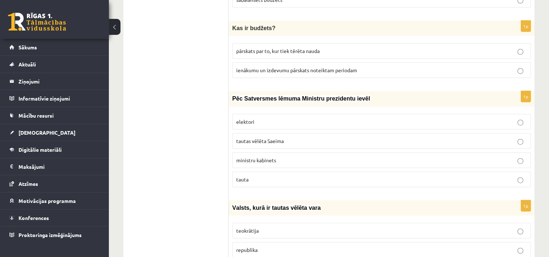
scroll to position [1780, 0]
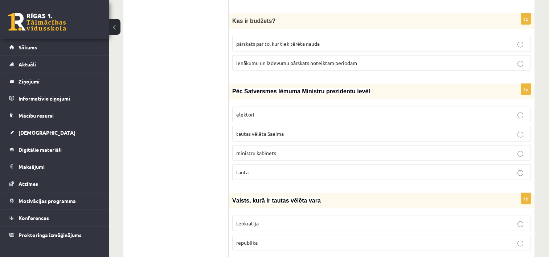
click at [514, 59] on p "ienākumu un izdevumu pārskats noteiktam periodam" at bounding box center [381, 63] width 291 height 8
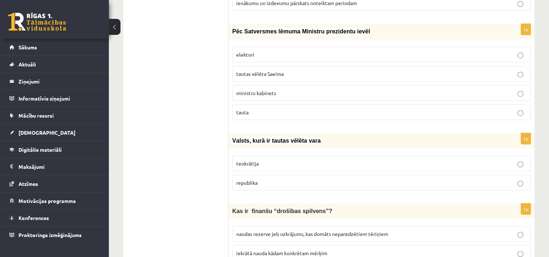
scroll to position [1843, 0]
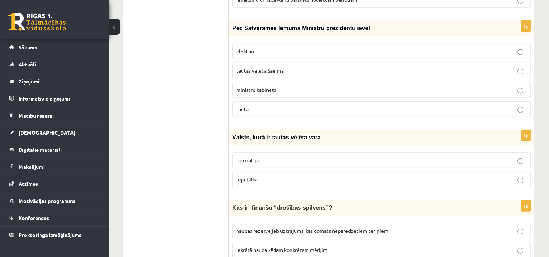
click at [294, 67] on p "tautas vēlēta Saeima" at bounding box center [381, 71] width 291 height 8
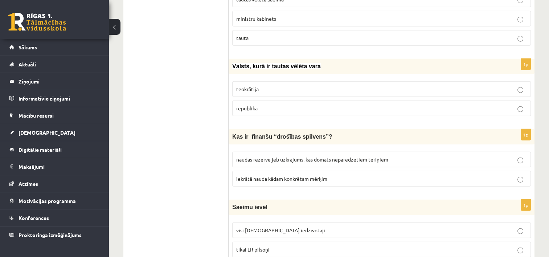
scroll to position [1917, 0]
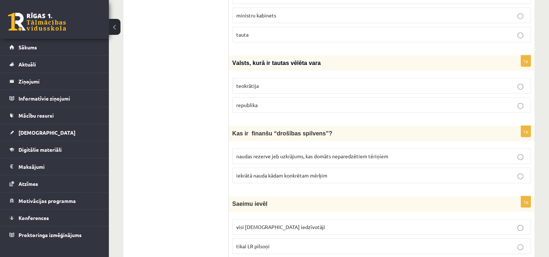
click at [298, 97] on label "republika" at bounding box center [381, 105] width 299 height 16
click at [349, 149] on label "naudas rezerve jeb uzkrājums, kas domāts neparedzētiem tēriņiem" at bounding box center [381, 157] width 299 height 16
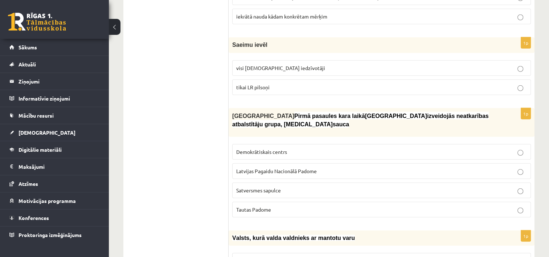
scroll to position [2073, 0]
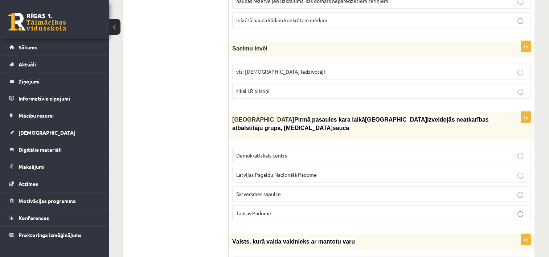
click at [270, 171] on span "Latvijas Pagaidu Nacionālā Padome" at bounding box center [276, 174] width 81 height 7
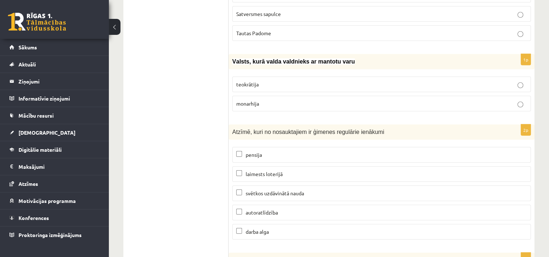
scroll to position [2257, 0]
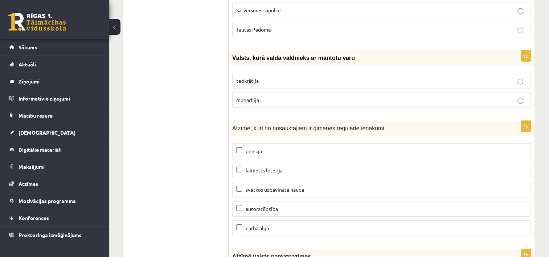
click at [524, 96] on p "monarhija" at bounding box center [381, 100] width 291 height 8
click at [248, 148] on span "pensija" at bounding box center [254, 151] width 16 height 7
click at [257, 206] on span "autoratlīdzība" at bounding box center [262, 209] width 32 height 7
click at [249, 224] on p "darba alga" at bounding box center [381, 228] width 291 height 8
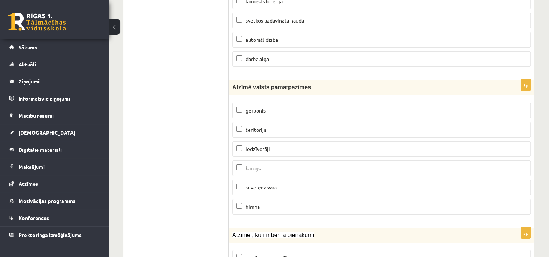
scroll to position [2451, 0]
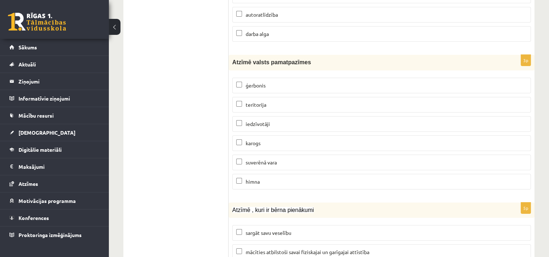
click at [276, 101] on p "teritorija" at bounding box center [381, 105] width 291 height 8
click at [266, 120] on p "iedzīvotāji" at bounding box center [381, 124] width 291 height 8
click at [264, 159] on span "suverēnā vara" at bounding box center [261, 162] width 31 height 7
drag, startPoint x: 550, startPoint y: 214, endPoint x: 548, endPoint y: 227, distance: 13.4
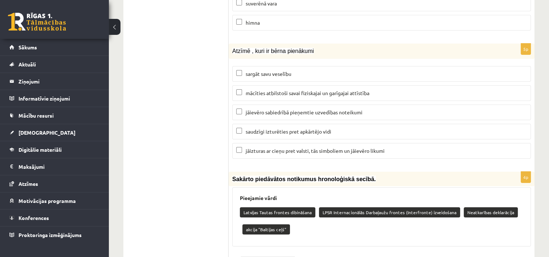
scroll to position [2617, 0]
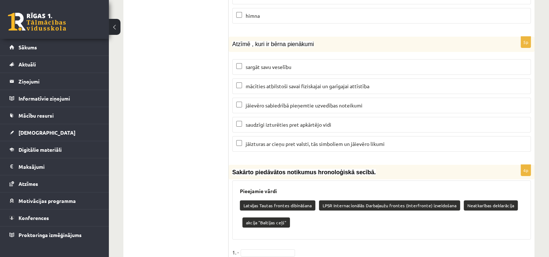
click at [300, 63] on p "sargāt savu veselību" at bounding box center [381, 67] width 291 height 8
click at [273, 78] on label "mācīties atbilstoši savai fiziskajai un garīgajai attīstība" at bounding box center [381, 86] width 299 height 16
click at [282, 102] on span "jāievēro sabiedrībā pieņemtie uzvedības noteikumi" at bounding box center [304, 105] width 117 height 7
click at [276, 121] on span "saudzīgi izturēties pret apkārtējo vidi" at bounding box center [289, 124] width 86 height 7
click at [276, 141] on span "jāizturas ar cieņu pret valsti, tās simboliem un jāievēro likumi" at bounding box center [315, 144] width 139 height 7
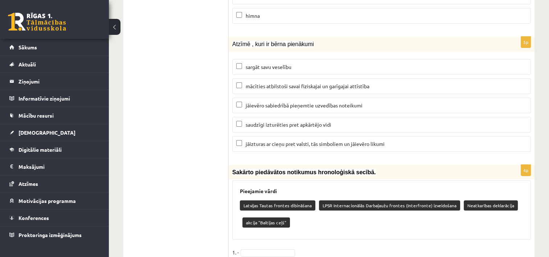
scroll to position [2662, 0]
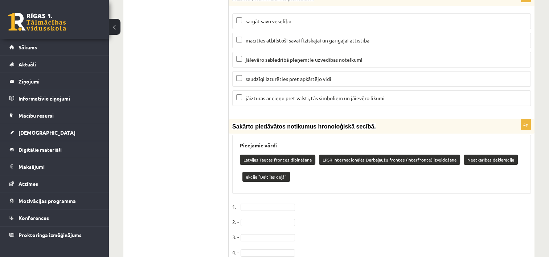
click at [292, 155] on p "Latvijas Tautas frontes dibināšana" at bounding box center [278, 160] width 76 height 10
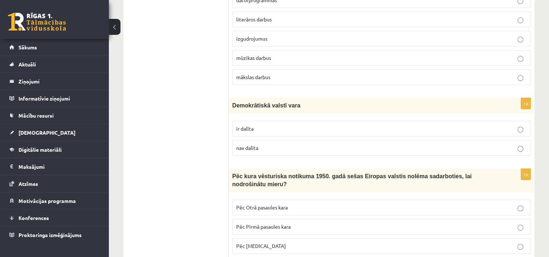
scroll to position [0, 0]
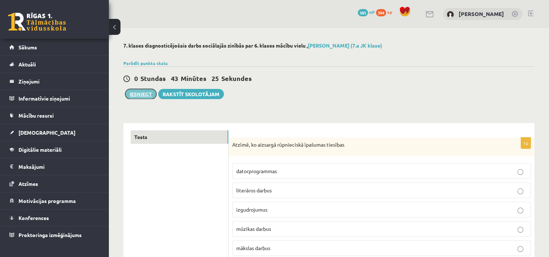
click at [149, 93] on button "Iesniegt" at bounding box center [140, 94] width 31 height 10
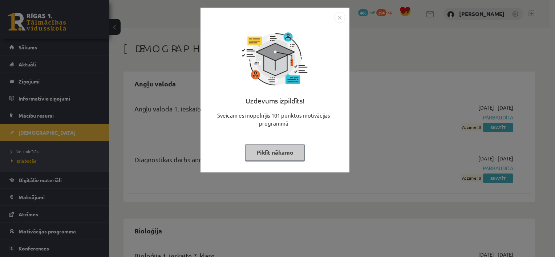
click at [272, 154] on button "Pildīt nākamo" at bounding box center [275, 152] width 60 height 17
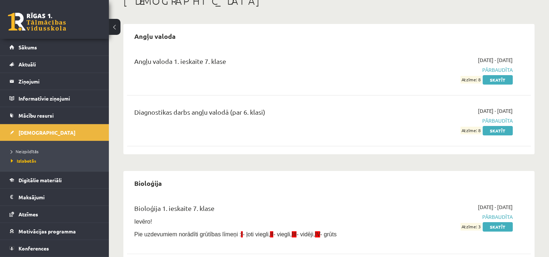
scroll to position [46, 0]
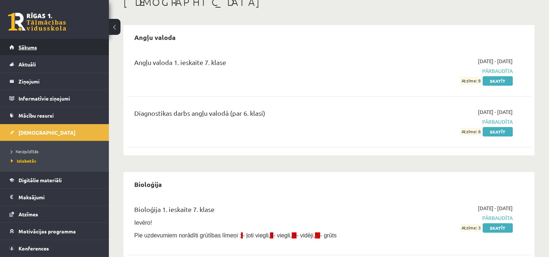
click at [63, 47] on link "Sākums" at bounding box center [54, 47] width 90 height 17
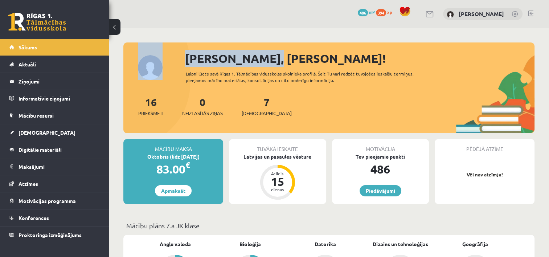
drag, startPoint x: 549, startPoint y: 36, endPoint x: 552, endPoint y: 61, distance: 24.9
click at [549, 61] on html "0 Dāvanas 486 mP 394 xp [PERSON_NAME] Sākums Aktuāli Kā mācīties eSKOLĀ Kontakt…" at bounding box center [274, 128] width 549 height 257
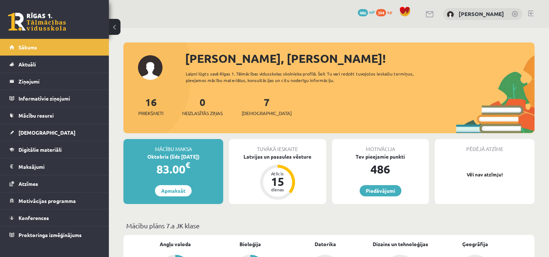
drag, startPoint x: 552, startPoint y: 61, endPoint x: 496, endPoint y: 73, distance: 57.5
click at [496, 73] on div "[PERSON_NAME], [PERSON_NAME]! Laipni lūgts savā Rīgas 1. Tālmācības vidusskolas…" at bounding box center [328, 92] width 411 height 84
click at [259, 107] on div "7 Ieskaites" at bounding box center [267, 105] width 50 height 23
click at [256, 103] on link "7 Ieskaites" at bounding box center [267, 105] width 50 height 21
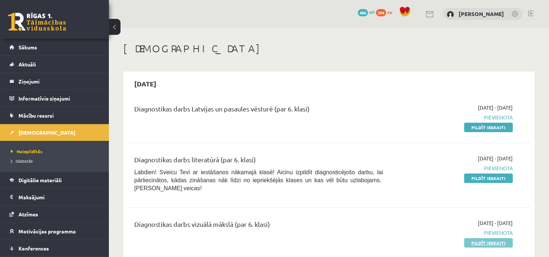
click at [474, 238] on link "Pildīt ieskaiti" at bounding box center [488, 242] width 49 height 9
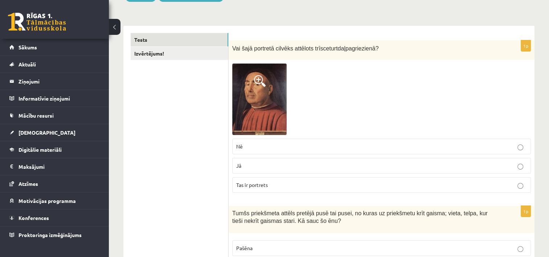
scroll to position [93, 0]
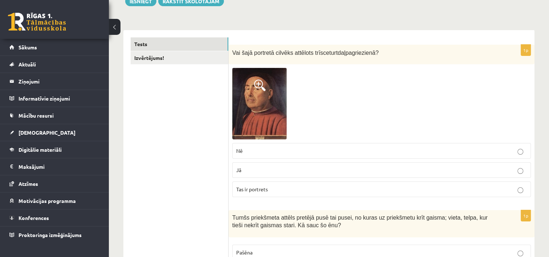
click at [258, 80] on span at bounding box center [260, 86] width 12 height 12
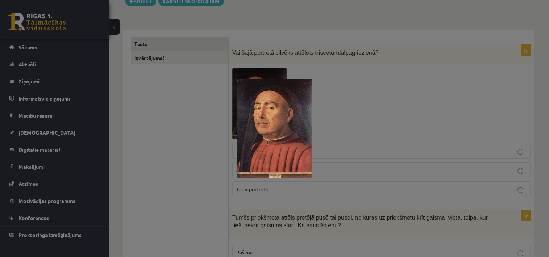
click at [340, 100] on div at bounding box center [274, 128] width 549 height 257
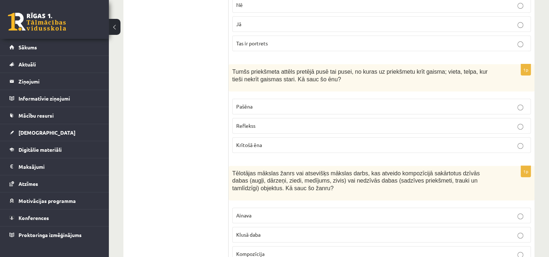
scroll to position [244, 0]
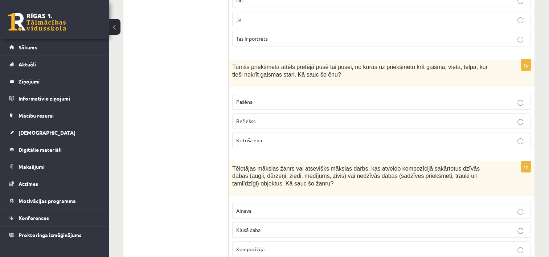
click at [400, 103] on p "Pašēna" at bounding box center [381, 102] width 291 height 8
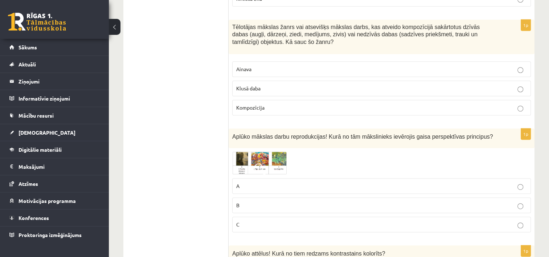
scroll to position [390, 0]
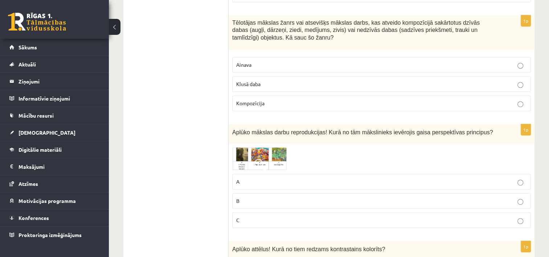
click at [423, 88] on label "Klusā daba" at bounding box center [381, 84] width 299 height 16
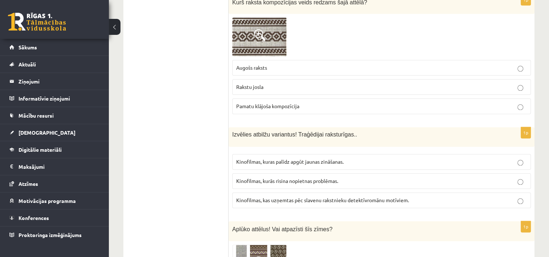
scroll to position [939, 0]
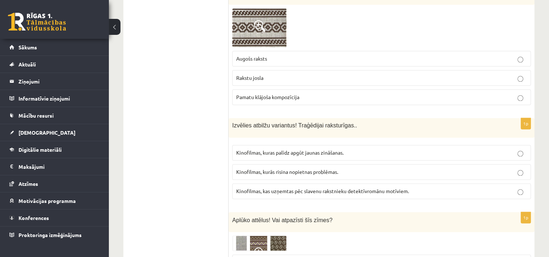
click at [334, 170] on span "Kinofilmas, kurās risina nopietnas problēmas." at bounding box center [287, 171] width 102 height 7
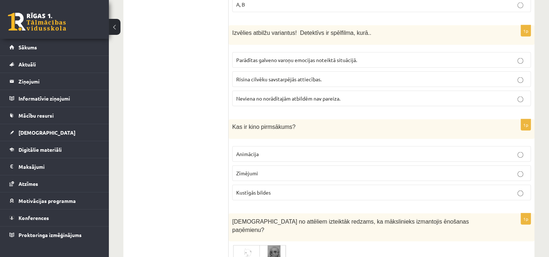
scroll to position [1537, 0]
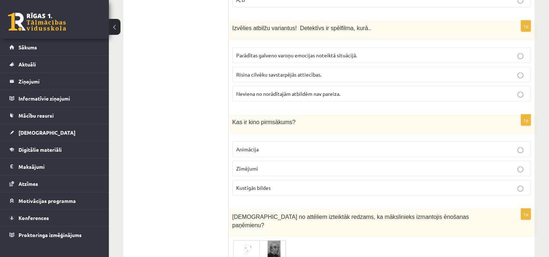
click at [333, 90] on span "Neviena no norādītajām atbildēm nav pareiza." at bounding box center [288, 93] width 104 height 7
click at [338, 90] on span "Neviena no norādītajām atbildēm nav pareiza." at bounding box center [288, 93] width 104 height 7
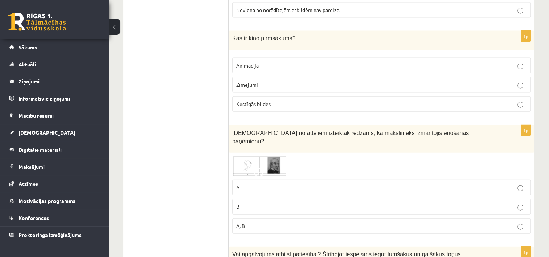
scroll to position [1626, 0]
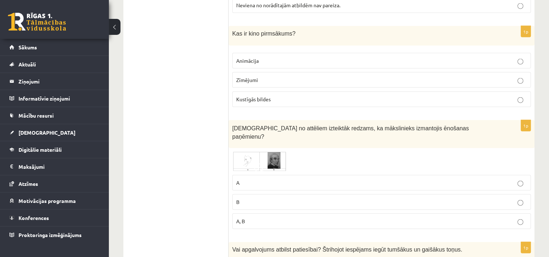
click at [293, 91] on label "Kustīgās bildes" at bounding box center [381, 99] width 299 height 16
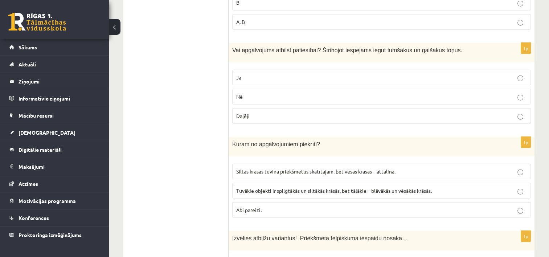
scroll to position [1834, 0]
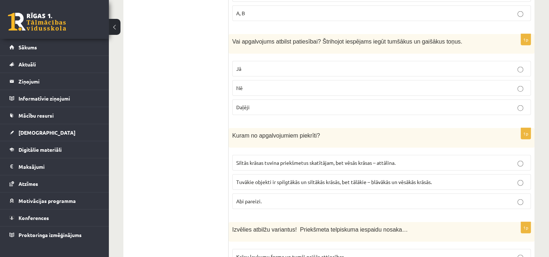
click at [253, 84] on p "Nē" at bounding box center [381, 88] width 291 height 8
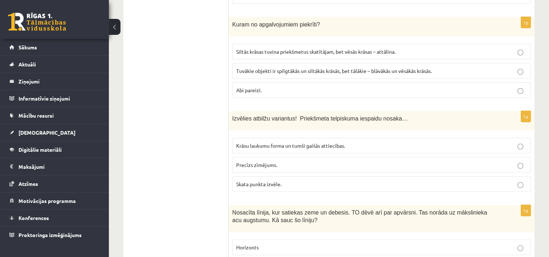
scroll to position [1900, 0]
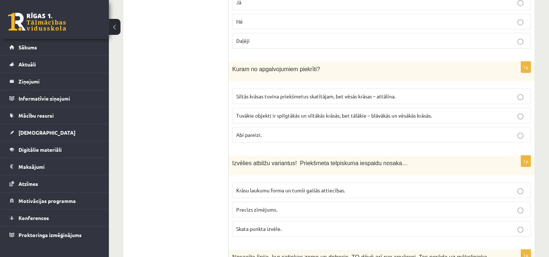
click at [375, 131] on p "Abi pareizi." at bounding box center [381, 135] width 291 height 8
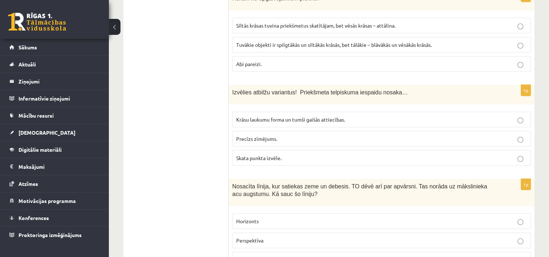
scroll to position [1989, 0]
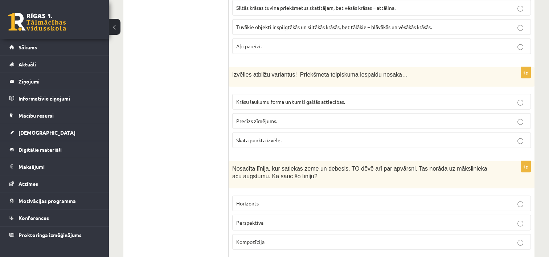
click at [400, 94] on label "Krāsu laukumu forma un tumši gaišās attiecības." at bounding box center [381, 102] width 299 height 16
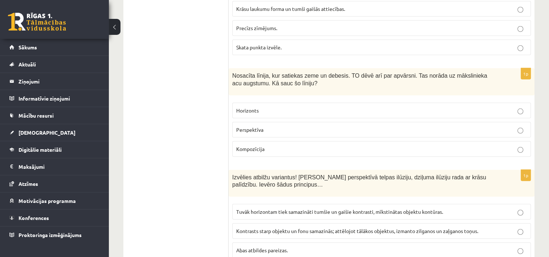
scroll to position [2095, 0]
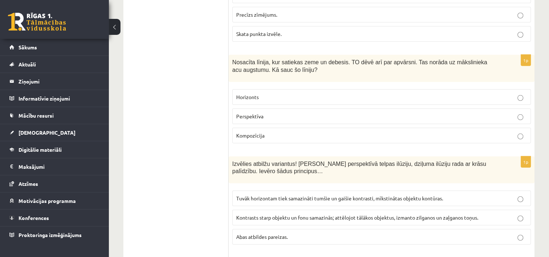
click at [354, 93] on p "Horizonts" at bounding box center [381, 97] width 291 height 8
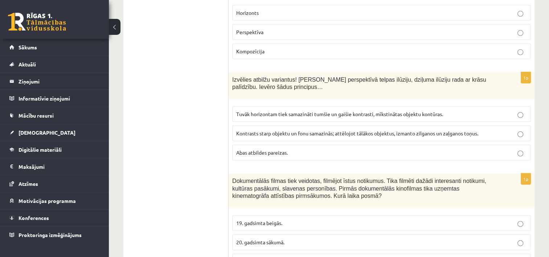
scroll to position [2193, 0]
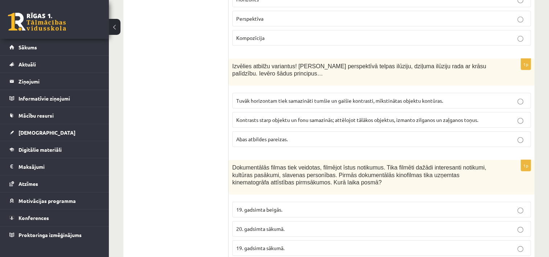
click at [375, 131] on label "Abas atbildes pareizas." at bounding box center [381, 139] width 299 height 16
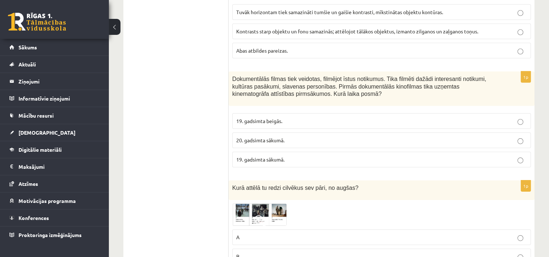
scroll to position [2308, 0]
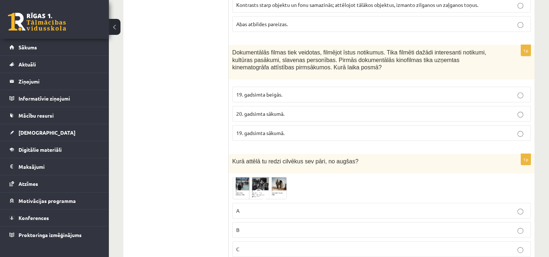
click at [417, 106] on label "20. gadsimta sākumā." at bounding box center [381, 114] width 299 height 16
click at [367, 125] on label "19. gadsimta sākumā." at bounding box center [381, 133] width 299 height 16
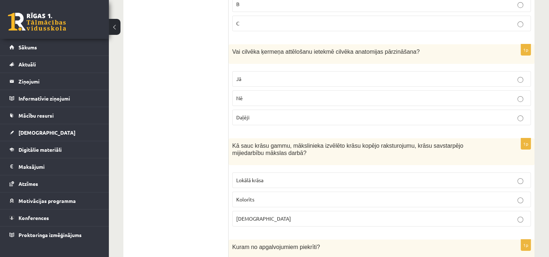
scroll to position [2538, 0]
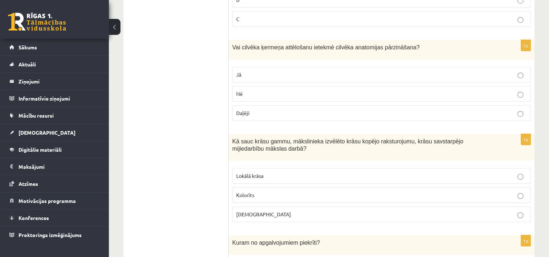
click at [469, 71] on p "Jā" at bounding box center [381, 75] width 291 height 8
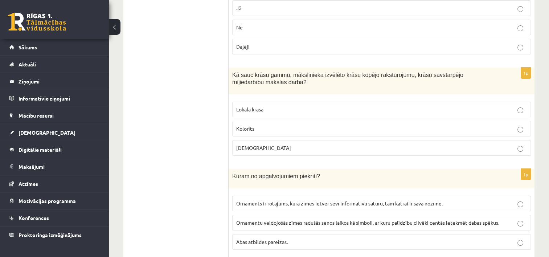
scroll to position [2618, 0]
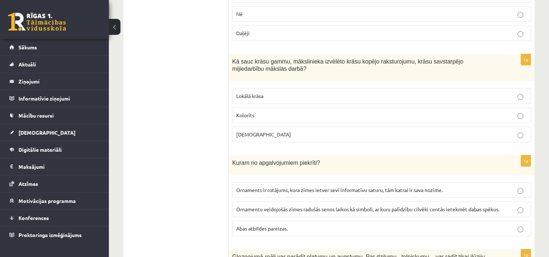
click at [422, 111] on p "Kolorīts" at bounding box center [381, 115] width 291 height 8
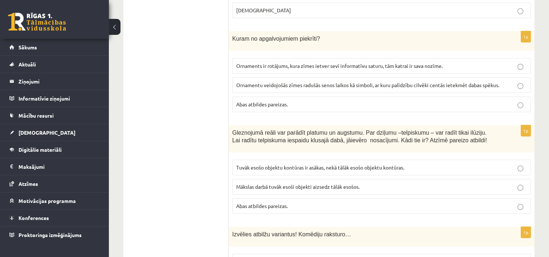
scroll to position [2746, 0]
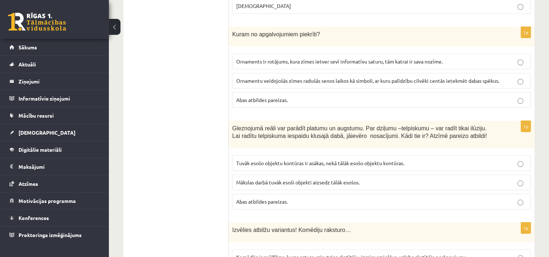
click at [463, 92] on label "Abas atbildes pareizas." at bounding box center [381, 100] width 299 height 16
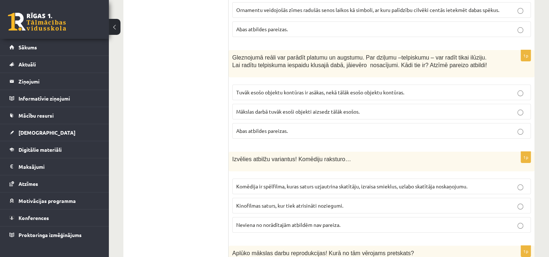
scroll to position [2831, 0]
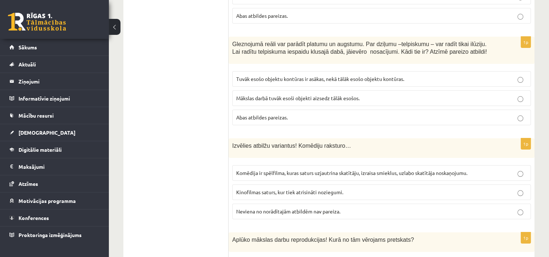
click at [502, 114] on p "Abas atbildes pareizas." at bounding box center [381, 118] width 291 height 8
click at [453, 170] on span "Komēdija ir spēlfilma, kuras saturs uzjautrina skatītāju, izraisa smieklus, uzl…" at bounding box center [351, 173] width 231 height 7
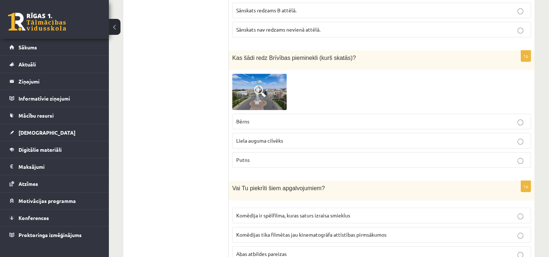
scroll to position [3406, 0]
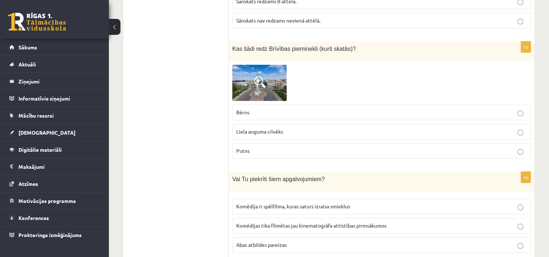
click at [283, 241] on p "Abas atbildes pareizas" at bounding box center [381, 245] width 291 height 8
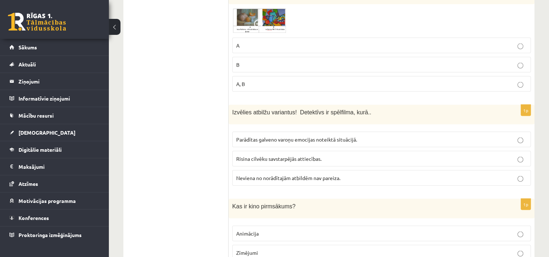
scroll to position [1457, 0]
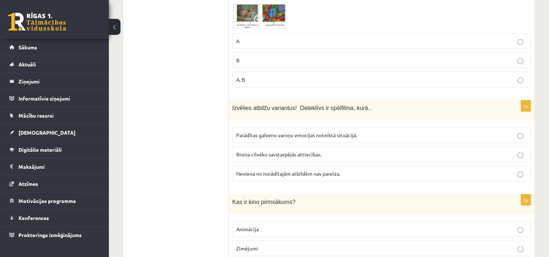
drag, startPoint x: 553, startPoint y: 100, endPoint x: 542, endPoint y: 79, distance: 24.1
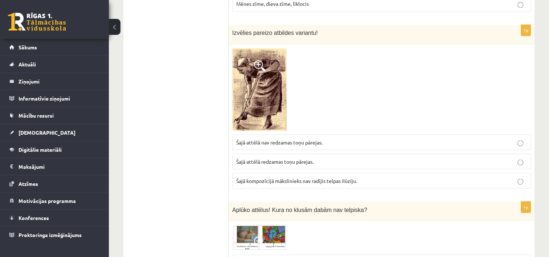
scroll to position [1231, 0]
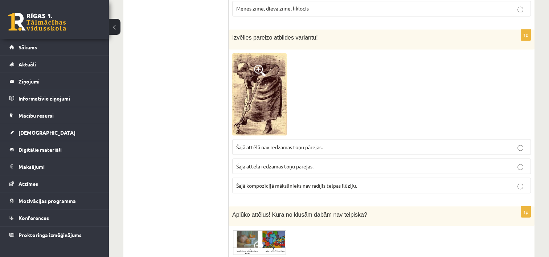
click at [333, 182] on span "Šajā kompozīcijā mākslinieks nav radījis telpas ilūziju." at bounding box center [296, 185] width 121 height 7
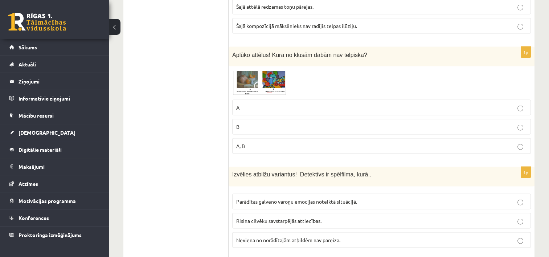
scroll to position [1386, 0]
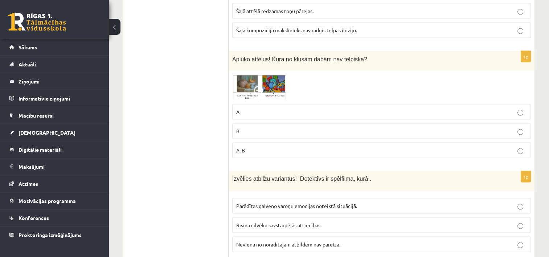
click at [260, 86] on span at bounding box center [260, 92] width 12 height 12
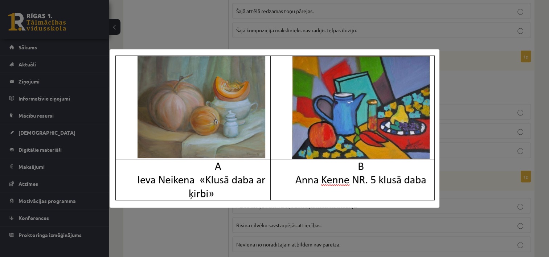
click at [487, 126] on div at bounding box center [274, 128] width 549 height 257
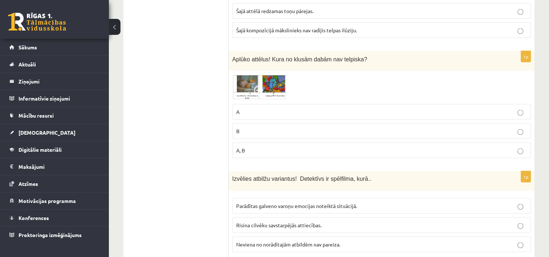
click at [327, 123] on label "B" at bounding box center [381, 131] width 299 height 16
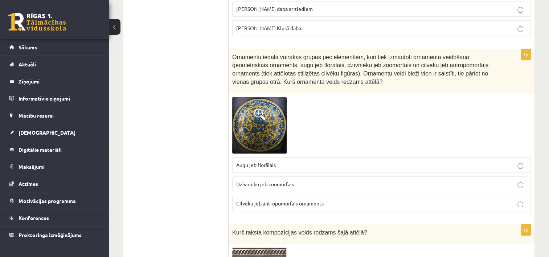
scroll to position [695, 0]
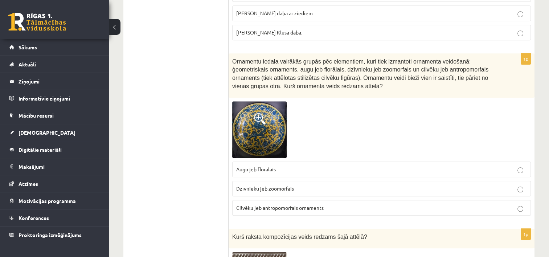
drag, startPoint x: 546, startPoint y: 63, endPoint x: 544, endPoint y: 105, distance: 41.8
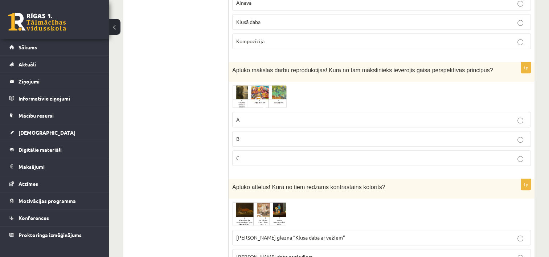
scroll to position [456, 0]
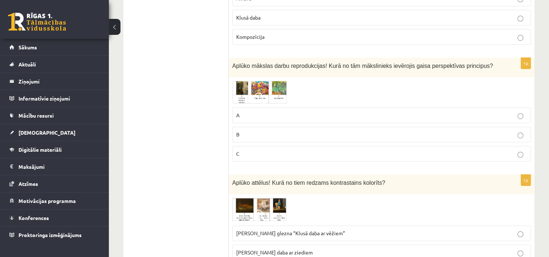
click at [269, 92] on img at bounding box center [259, 92] width 54 height 23
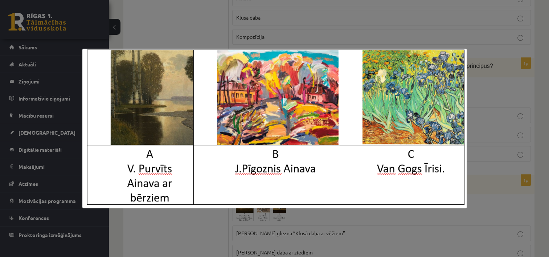
click at [192, 30] on div at bounding box center [274, 128] width 549 height 257
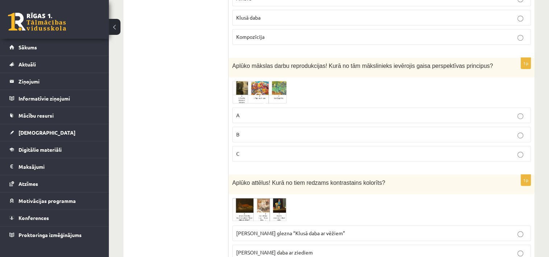
click at [242, 83] on img at bounding box center [259, 92] width 54 height 23
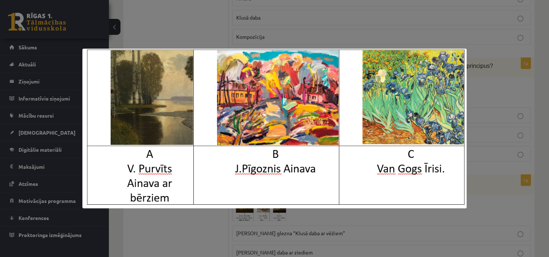
click at [186, 212] on div at bounding box center [274, 128] width 549 height 257
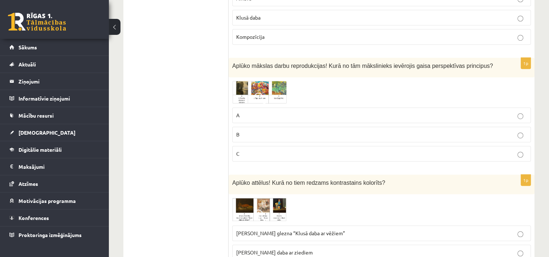
click at [242, 109] on label "A" at bounding box center [381, 115] width 299 height 16
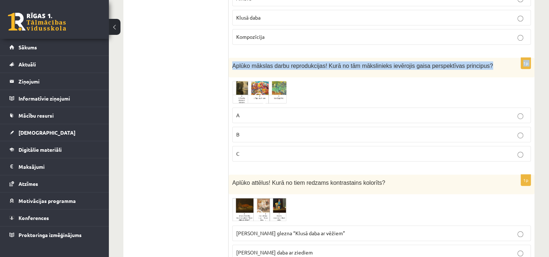
drag, startPoint x: 548, startPoint y: 45, endPoint x: 550, endPoint y: 55, distance: 10.8
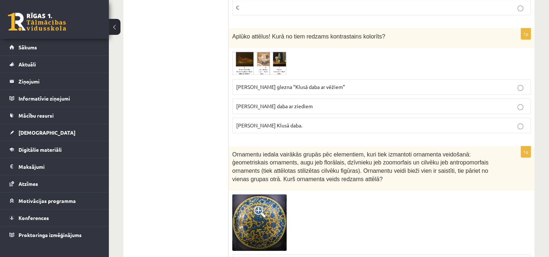
scroll to position [607, 0]
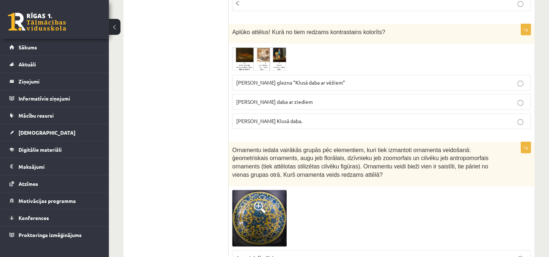
click at [272, 60] on img at bounding box center [259, 59] width 54 height 24
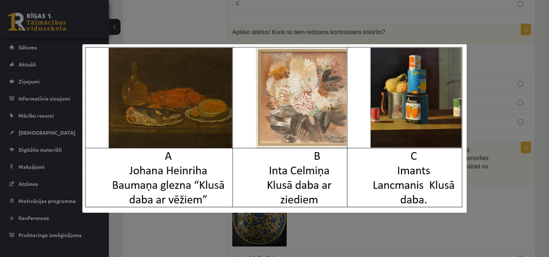
click at [301, 235] on div at bounding box center [274, 128] width 549 height 257
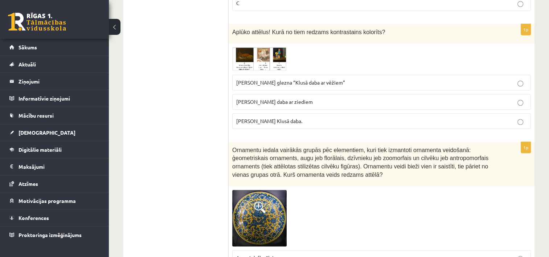
click at [255, 101] on span "Inta Celmiņa Klusā daba ar ziediem" at bounding box center [274, 101] width 77 height 7
drag, startPoint x: 546, startPoint y: 49, endPoint x: 546, endPoint y: 60, distance: 10.2
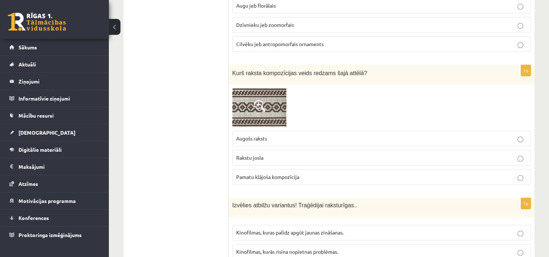
scroll to position [868, 0]
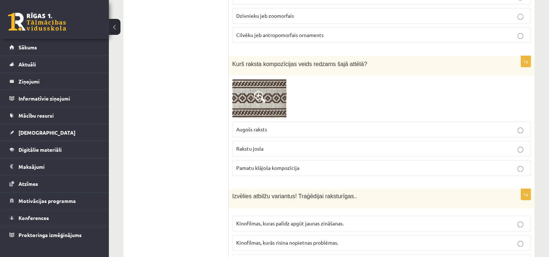
click at [257, 98] on span at bounding box center [260, 97] width 12 height 12
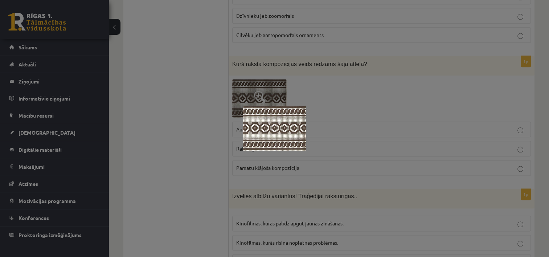
click at [273, 138] on img at bounding box center [274, 128] width 63 height 45
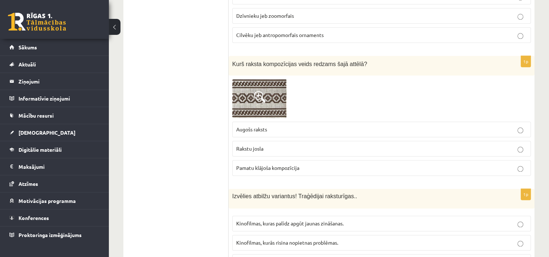
click at [255, 141] on label "Rakstu josla" at bounding box center [381, 149] width 299 height 16
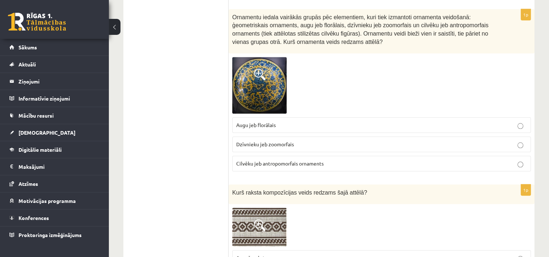
scroll to position [713, 0]
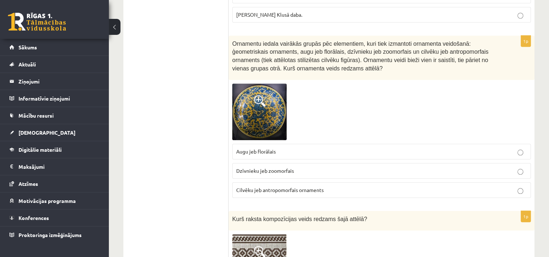
click at [262, 104] on span at bounding box center [260, 101] width 12 height 12
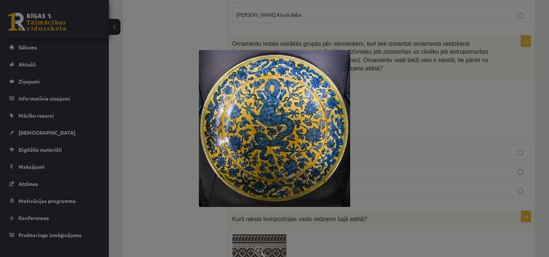
click at [372, 133] on div at bounding box center [274, 128] width 549 height 257
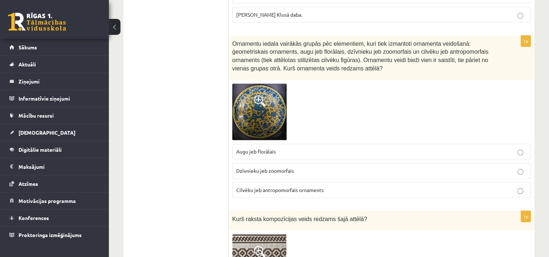
click at [285, 170] on span "Dzīvnieku jeb zoomorfais" at bounding box center [265, 170] width 58 height 7
click at [270, 151] on p "Augu jeb florālais" at bounding box center [381, 152] width 291 height 8
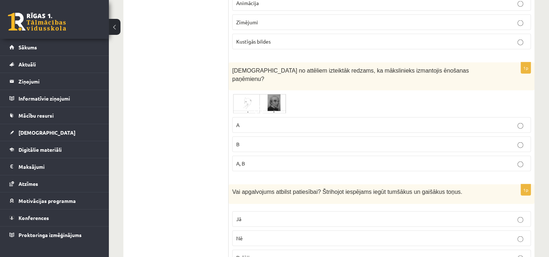
scroll to position [1674, 0]
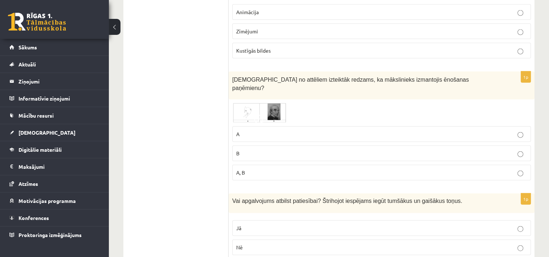
click at [276, 103] on img at bounding box center [259, 113] width 54 height 20
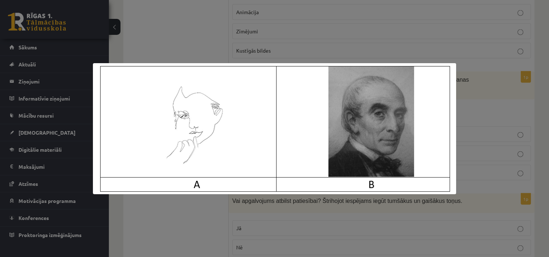
click at [278, 188] on img at bounding box center [274, 128] width 363 height 131
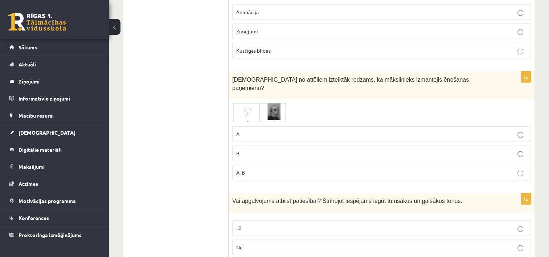
click at [243, 150] on p "B" at bounding box center [381, 154] width 291 height 8
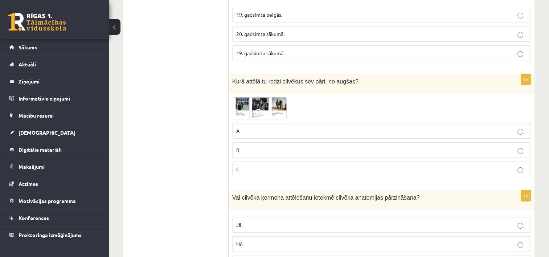
scroll to position [2401, 0]
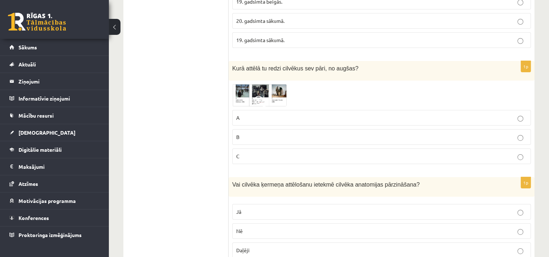
click at [281, 84] on img at bounding box center [259, 95] width 54 height 22
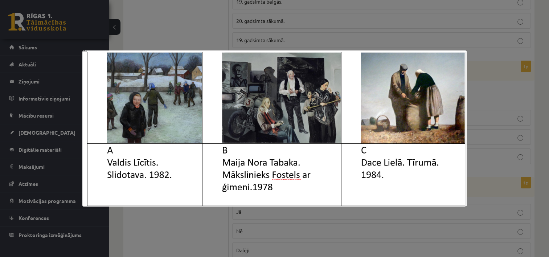
click at [266, 211] on div at bounding box center [274, 128] width 549 height 257
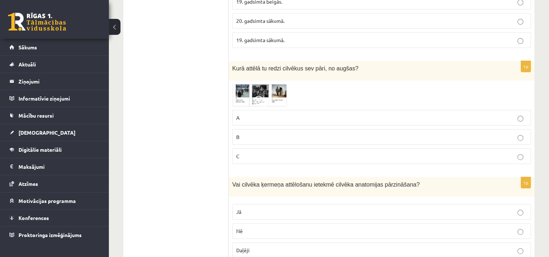
click at [246, 133] on p "B" at bounding box center [381, 137] width 291 height 8
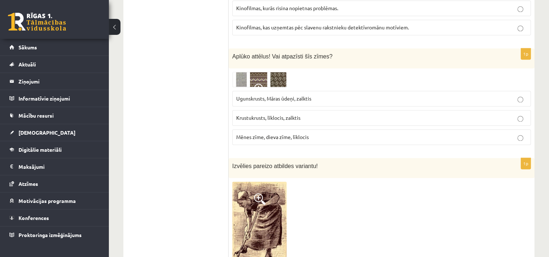
scroll to position [1094, 0]
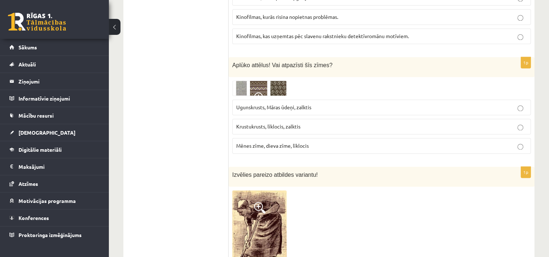
click at [277, 82] on img at bounding box center [259, 88] width 54 height 15
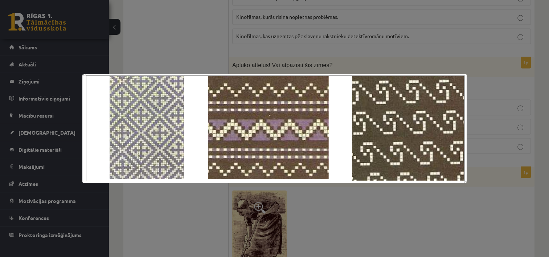
click at [337, 216] on div at bounding box center [274, 128] width 549 height 257
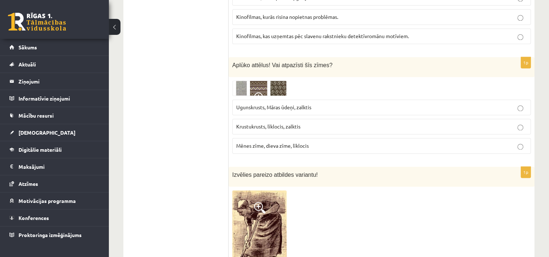
click at [270, 142] on span "Mēnes zīme, dieva zīme, līklocis" at bounding box center [272, 145] width 73 height 7
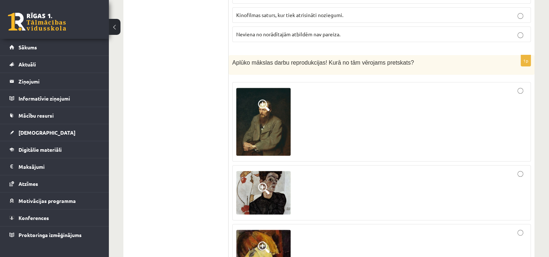
scroll to position [3025, 0]
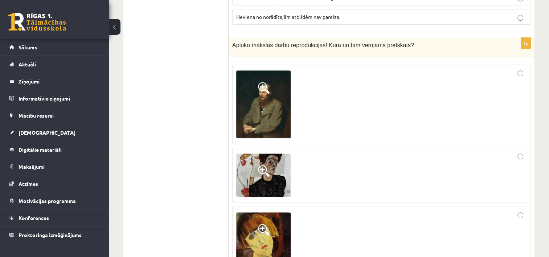
click at [520, 69] on div at bounding box center [381, 105] width 291 height 72
drag, startPoint x: 548, startPoint y: 213, endPoint x: 549, endPoint y: 223, distance: 9.9
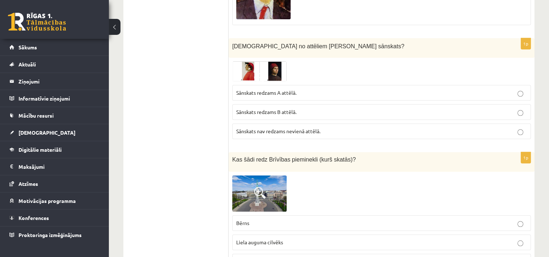
scroll to position [3278, 0]
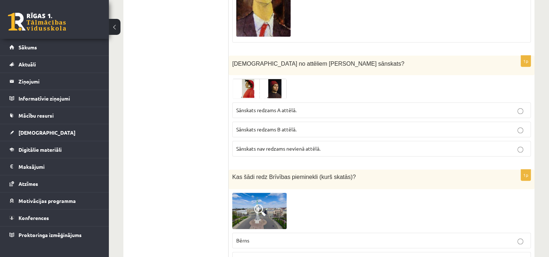
click at [275, 107] on span "Sānskats redzams A attēlā." at bounding box center [266, 110] width 60 height 7
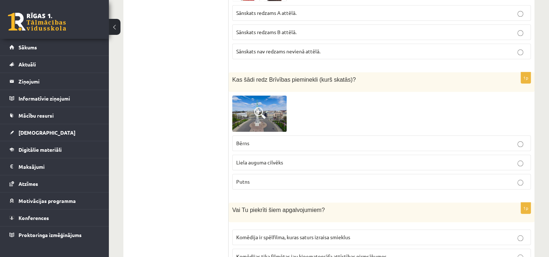
scroll to position [3406, 0]
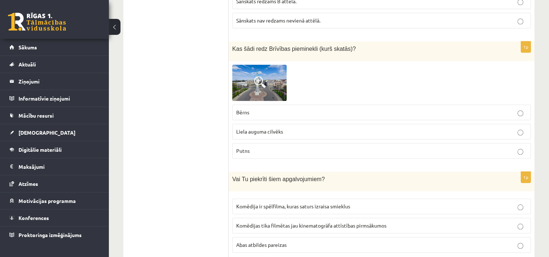
click at [524, 147] on p "Putns" at bounding box center [381, 151] width 291 height 8
drag, startPoint x: 548, startPoint y: 230, endPoint x: 549, endPoint y: 238, distance: 7.7
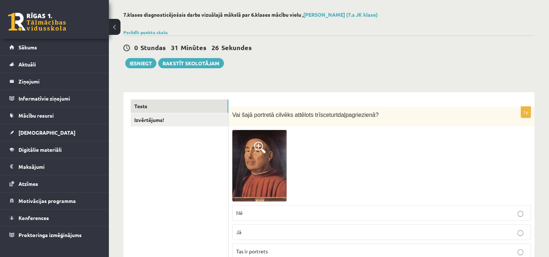
scroll to position [26, 0]
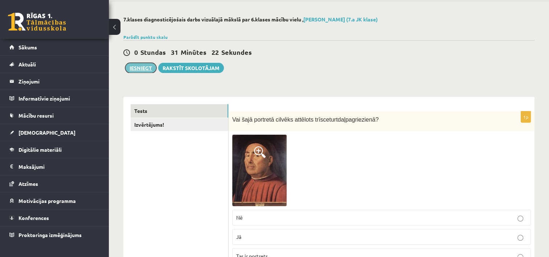
click at [150, 66] on button "Iesniegt" at bounding box center [140, 68] width 31 height 10
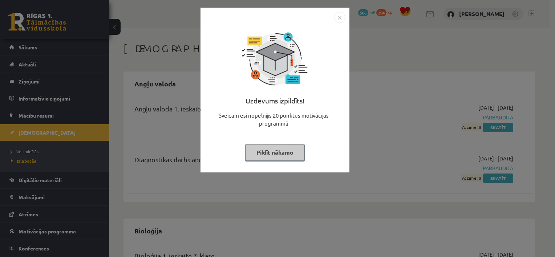
click at [278, 154] on button "Pildīt nākamo" at bounding box center [275, 152] width 60 height 17
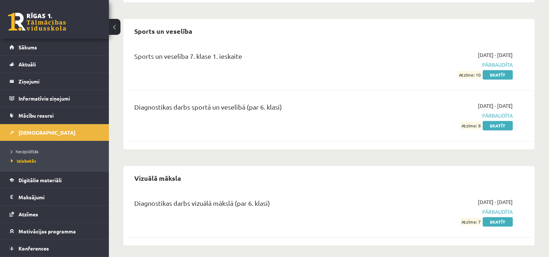
scroll to position [611, 0]
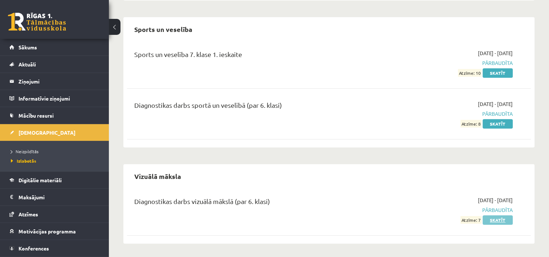
click at [499, 222] on link "Skatīt" at bounding box center [498, 219] width 30 height 9
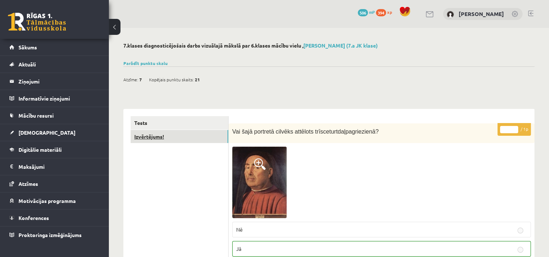
click at [213, 135] on link "Izvērtējums!" at bounding box center [180, 136] width 98 height 13
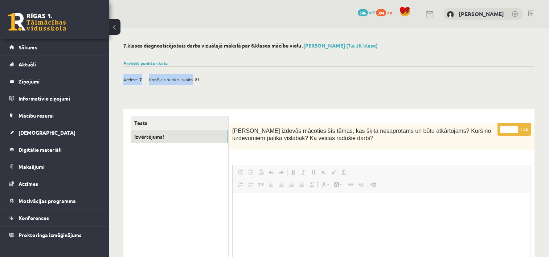
drag, startPoint x: 202, startPoint y: 77, endPoint x: 192, endPoint y: 79, distance: 10.0
click at [192, 79] on div "Atzīme: 7 Kopējais punktu skaits: 21" at bounding box center [165, 79] width 84 height 11
drag, startPoint x: 192, startPoint y: 79, endPoint x: 197, endPoint y: 79, distance: 5.1
click at [197, 79] on span "21" at bounding box center [197, 79] width 5 height 11
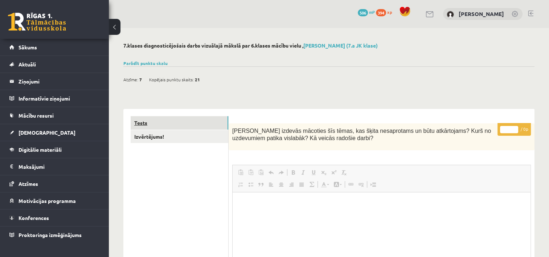
click at [189, 123] on link "Tests" at bounding box center [180, 122] width 98 height 13
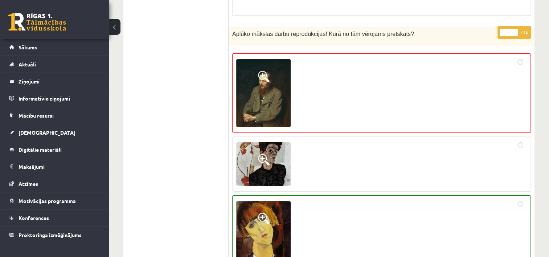
scroll to position [5216, 0]
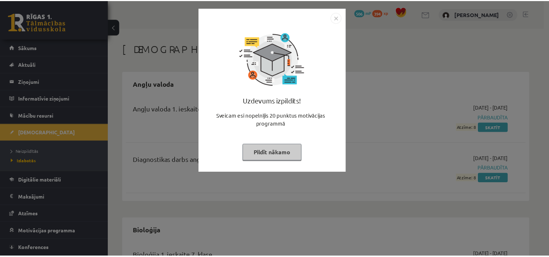
scroll to position [611, 0]
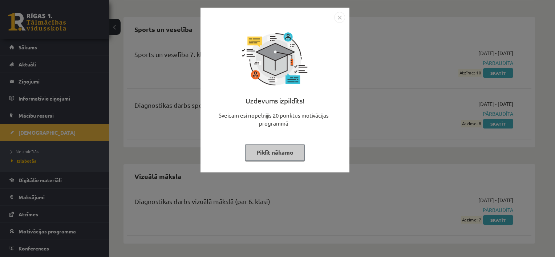
click at [277, 145] on button "Pildīt nākamo" at bounding box center [275, 152] width 60 height 17
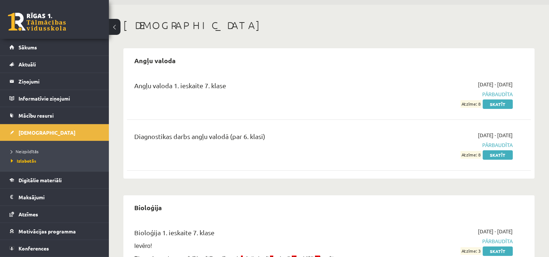
scroll to position [21, 0]
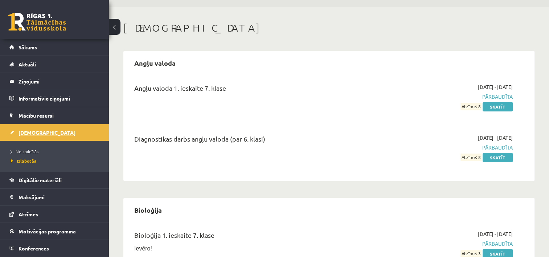
click at [70, 129] on link "[DEMOGRAPHIC_DATA]" at bounding box center [54, 132] width 90 height 17
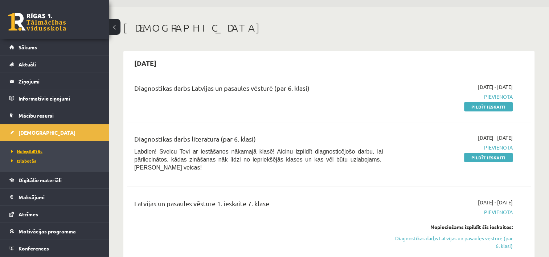
click at [38, 151] on span "Neizpildītās" at bounding box center [27, 152] width 32 height 6
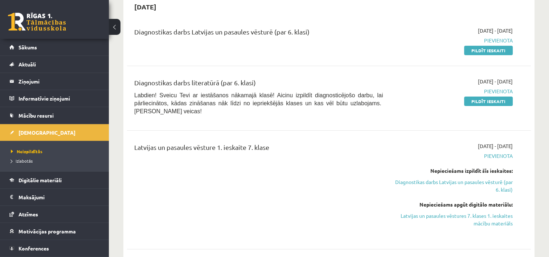
scroll to position [21, 0]
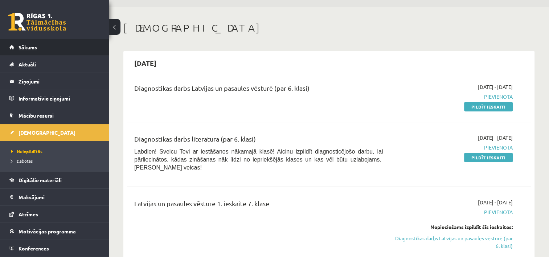
click at [32, 46] on span "Sākums" at bounding box center [28, 47] width 19 height 7
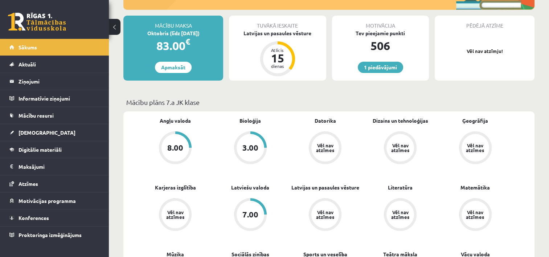
scroll to position [132, 0]
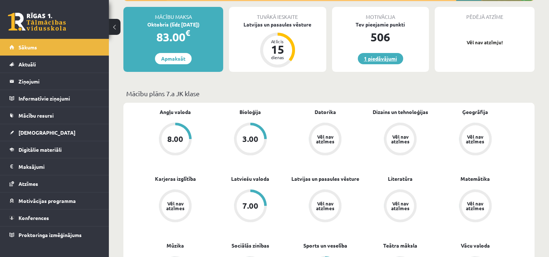
click at [376, 58] on link "1 piedāvājumi" at bounding box center [380, 58] width 45 height 11
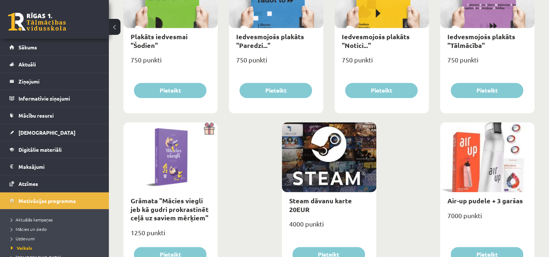
scroll to position [817, 0]
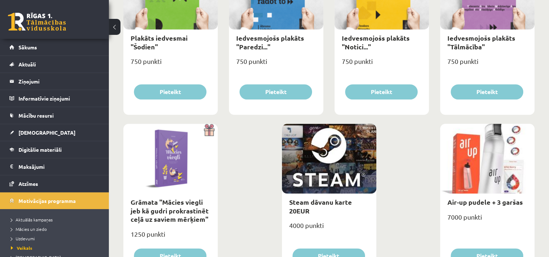
drag, startPoint x: 549, startPoint y: 231, endPoint x: 548, endPoint y: 227, distance: 4.0
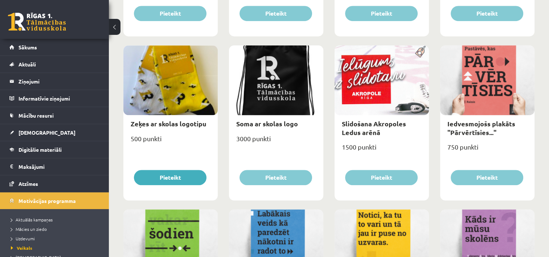
scroll to position [565, 0]
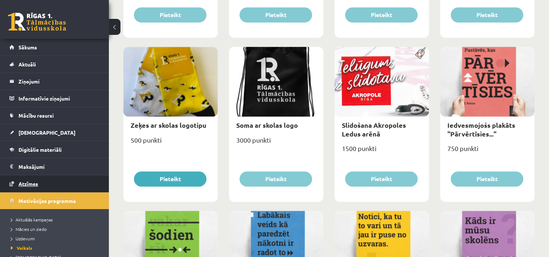
click at [73, 184] on link "Atzīmes" at bounding box center [54, 183] width 90 height 17
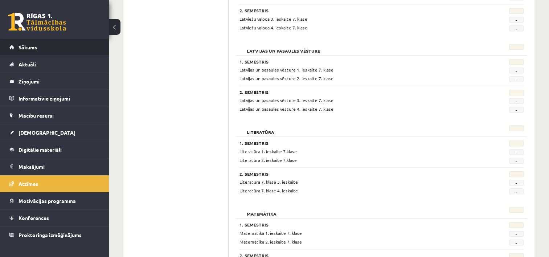
click at [75, 46] on link "Sākums" at bounding box center [54, 47] width 90 height 17
